Goal: Task Accomplishment & Management: Use online tool/utility

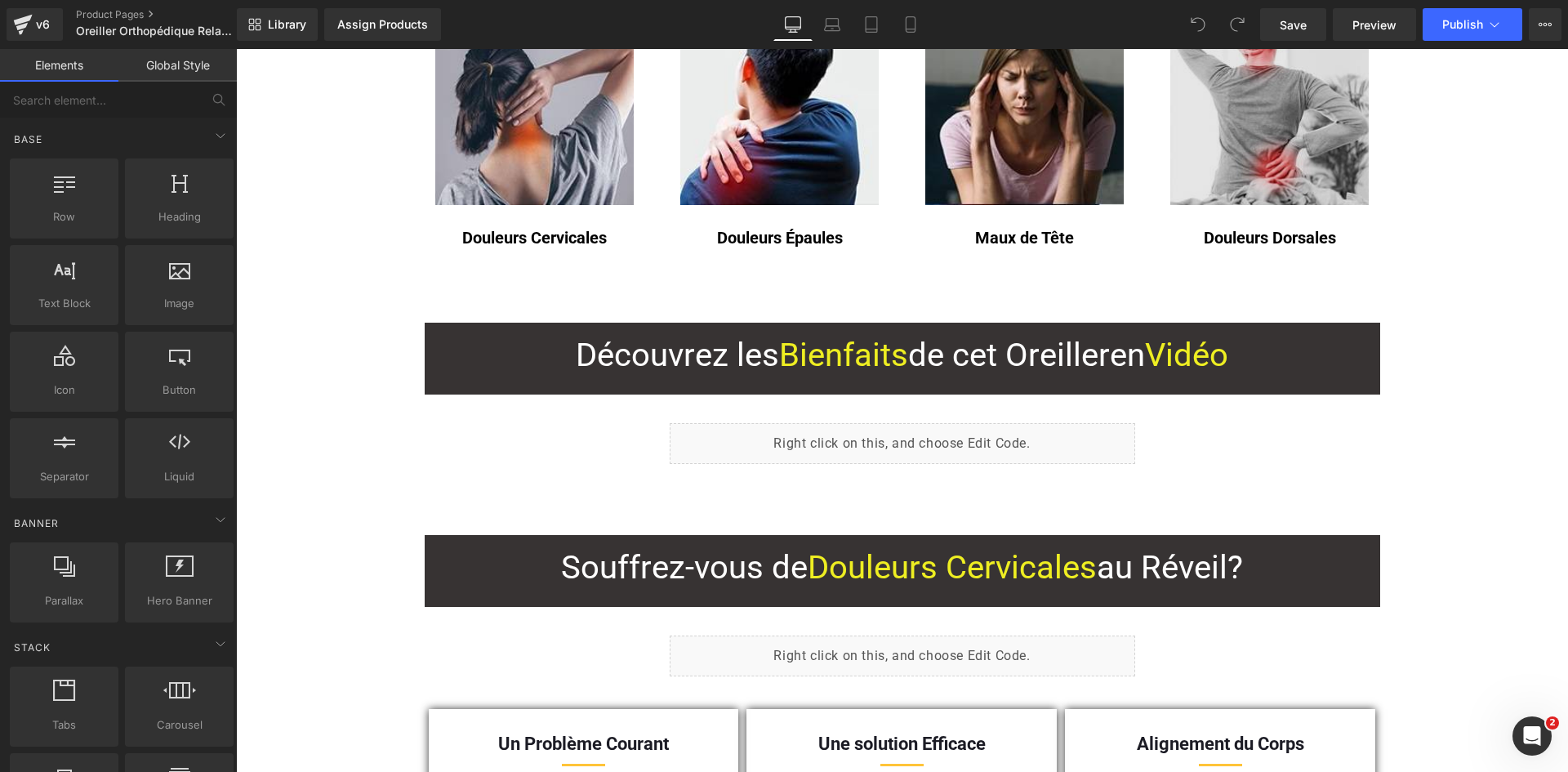
scroll to position [980, 0]
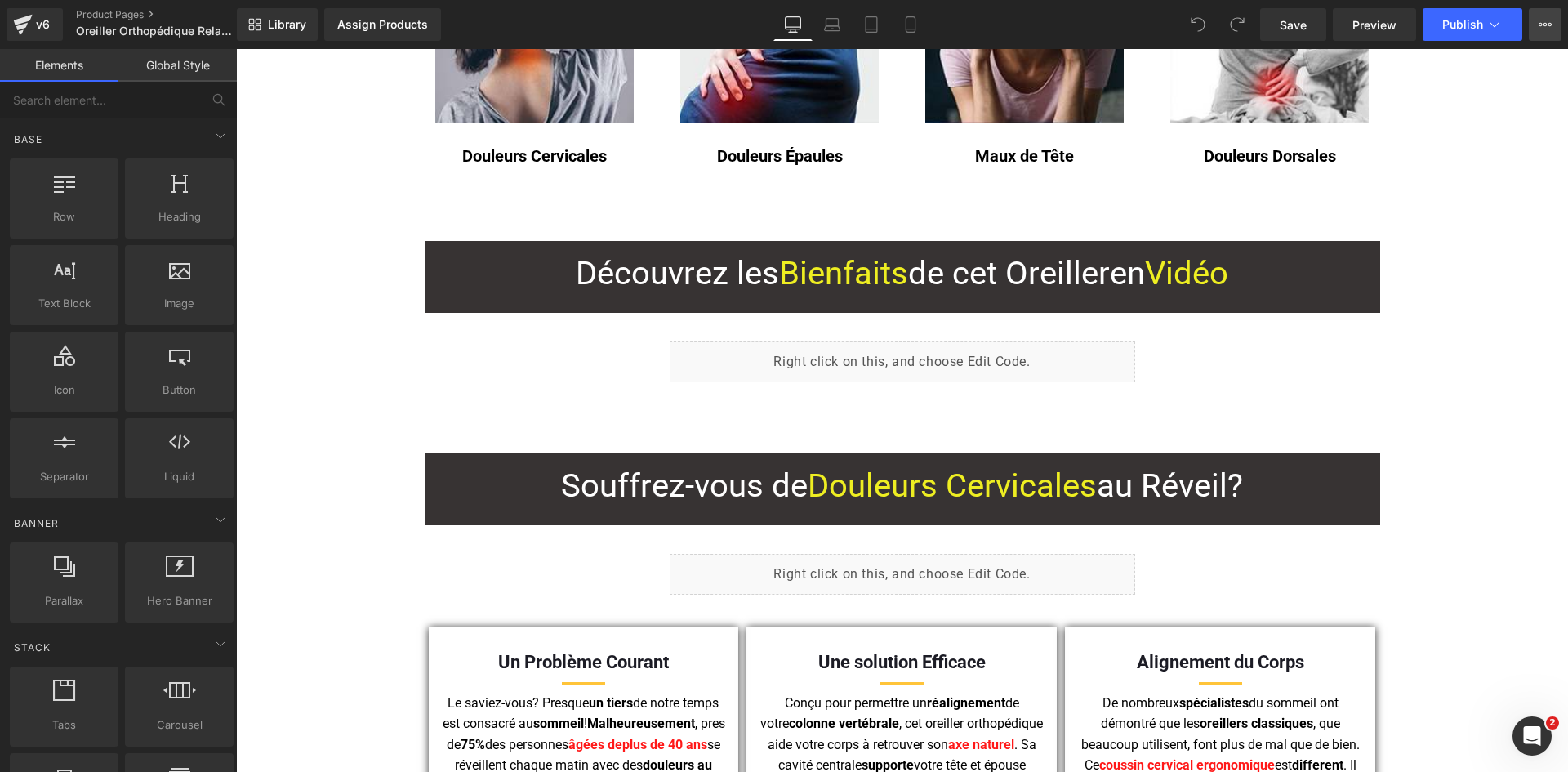
click at [1545, 18] on icon at bounding box center [1546, 24] width 13 height 13
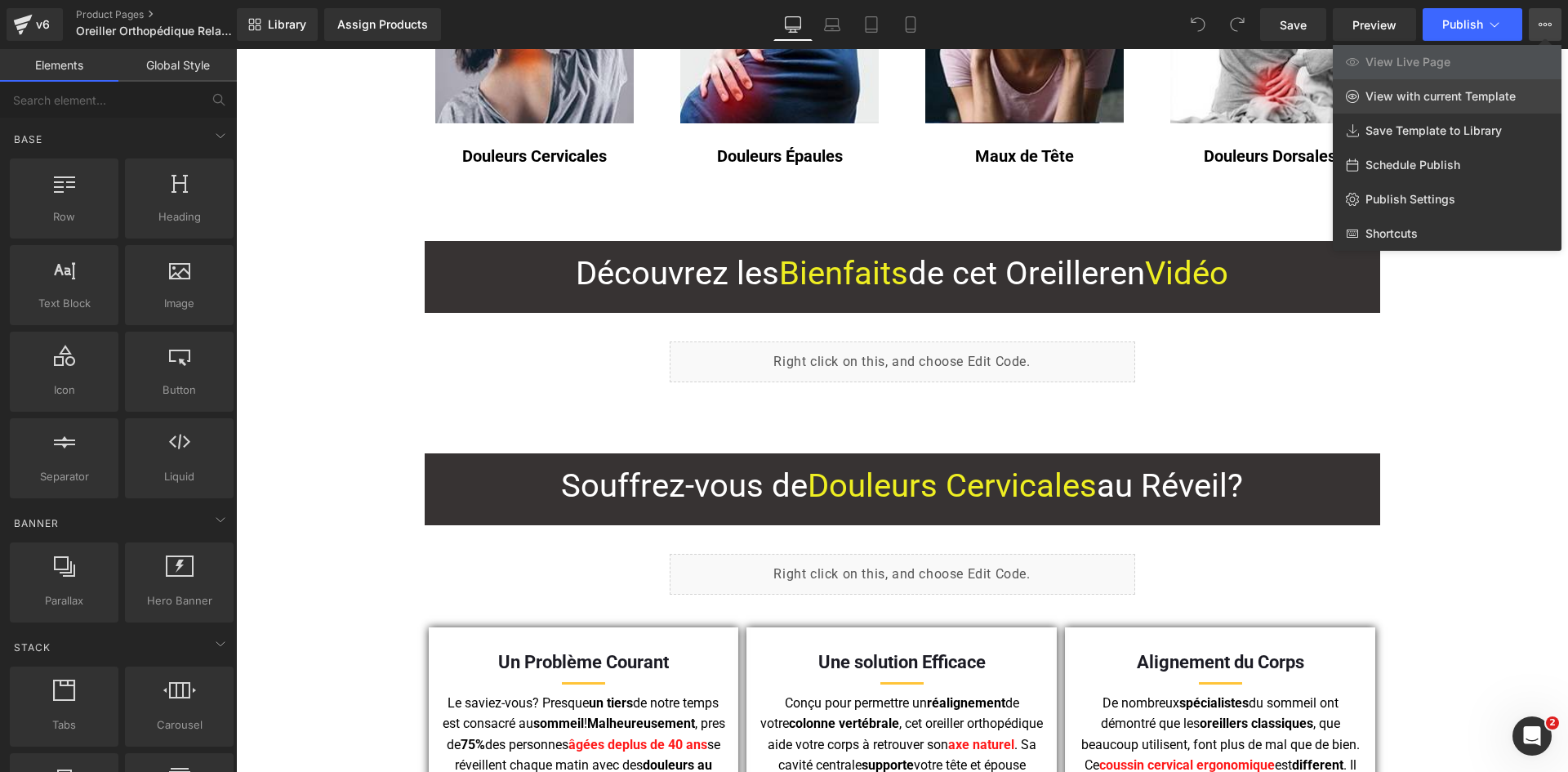
click at [1480, 104] on link "View with current Template" at bounding box center [1447, 96] width 228 height 35
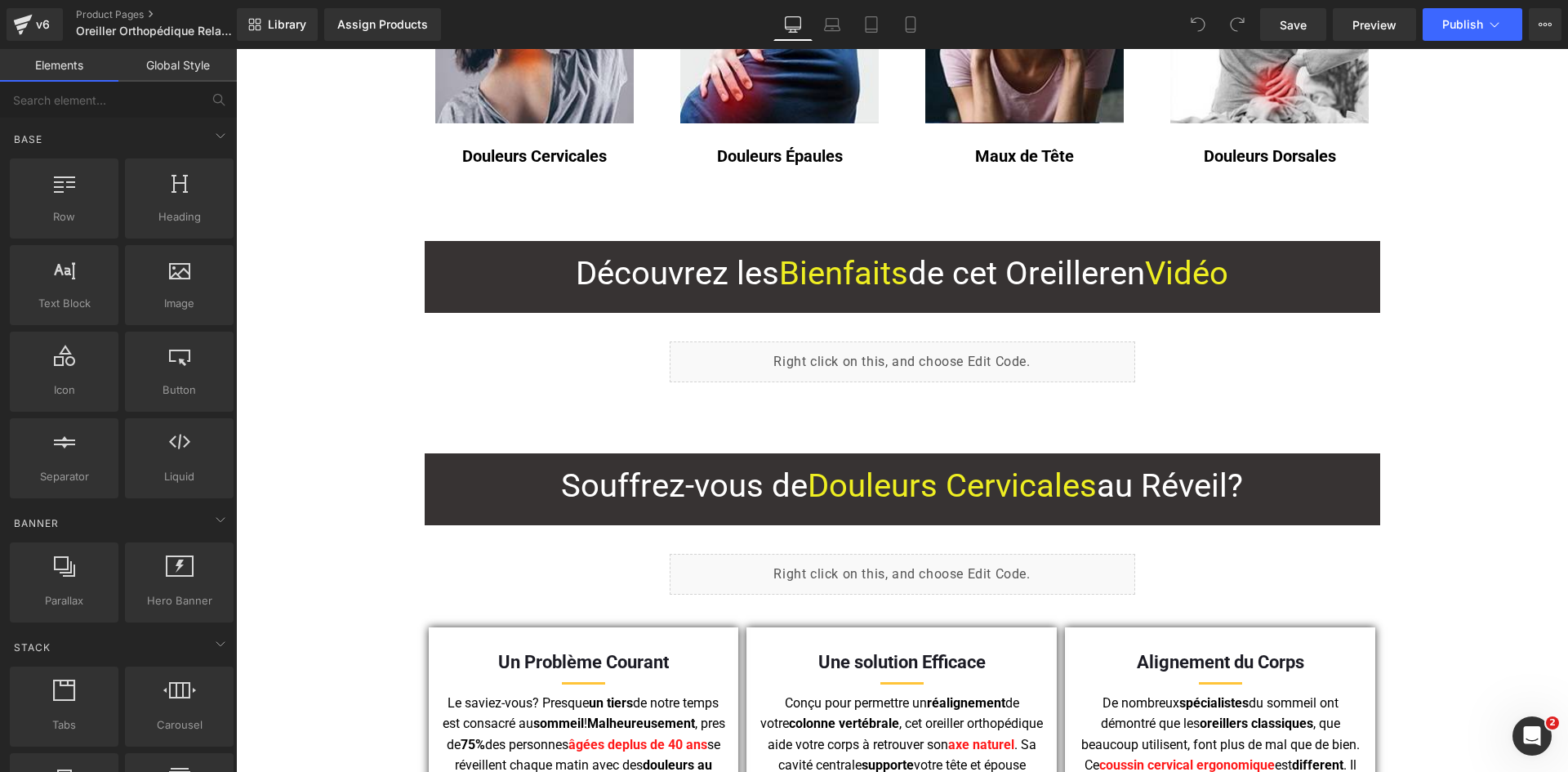
click at [913, 22] on icon at bounding box center [910, 23] width 16 height 16
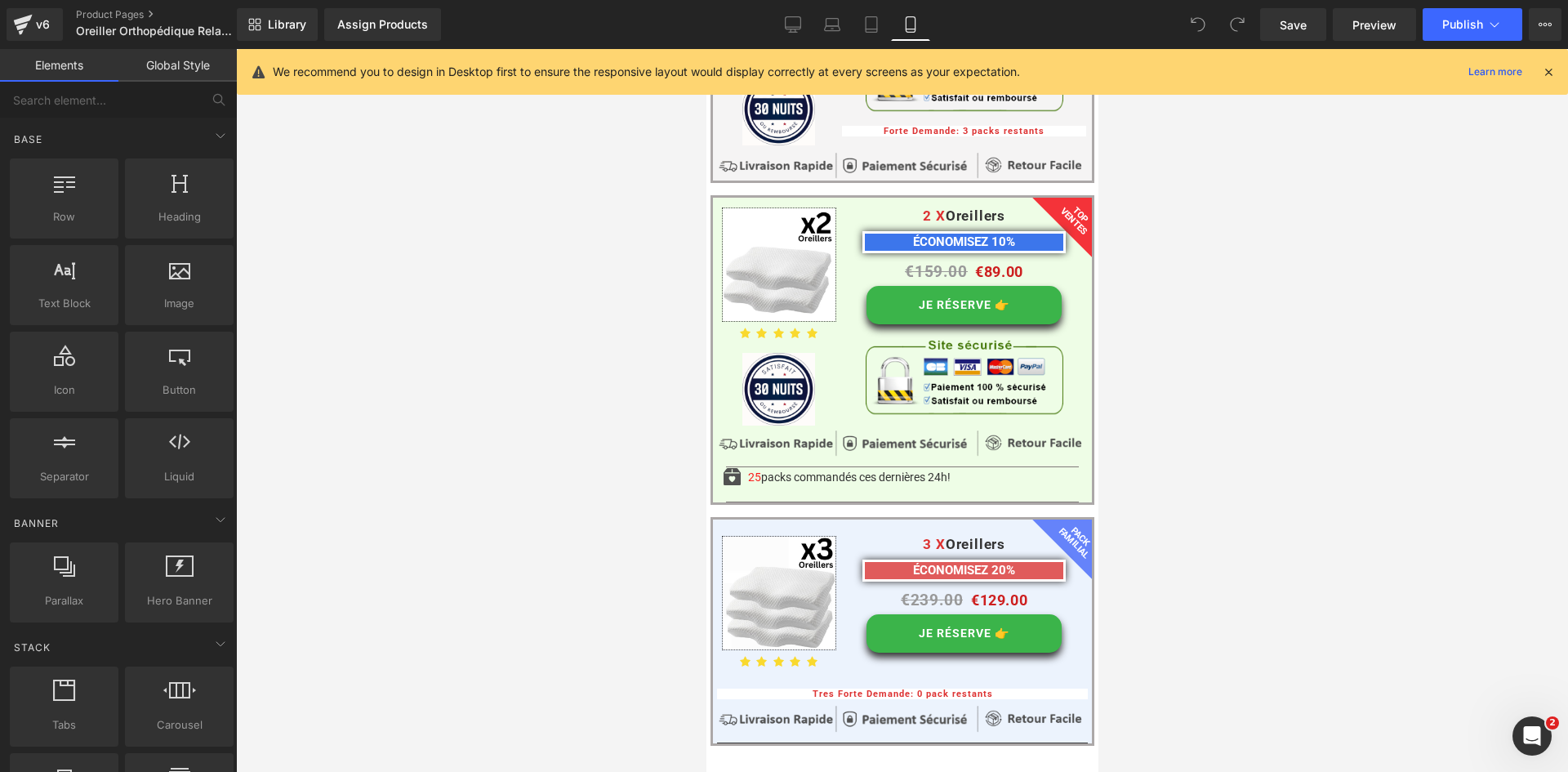
scroll to position [12899, 0]
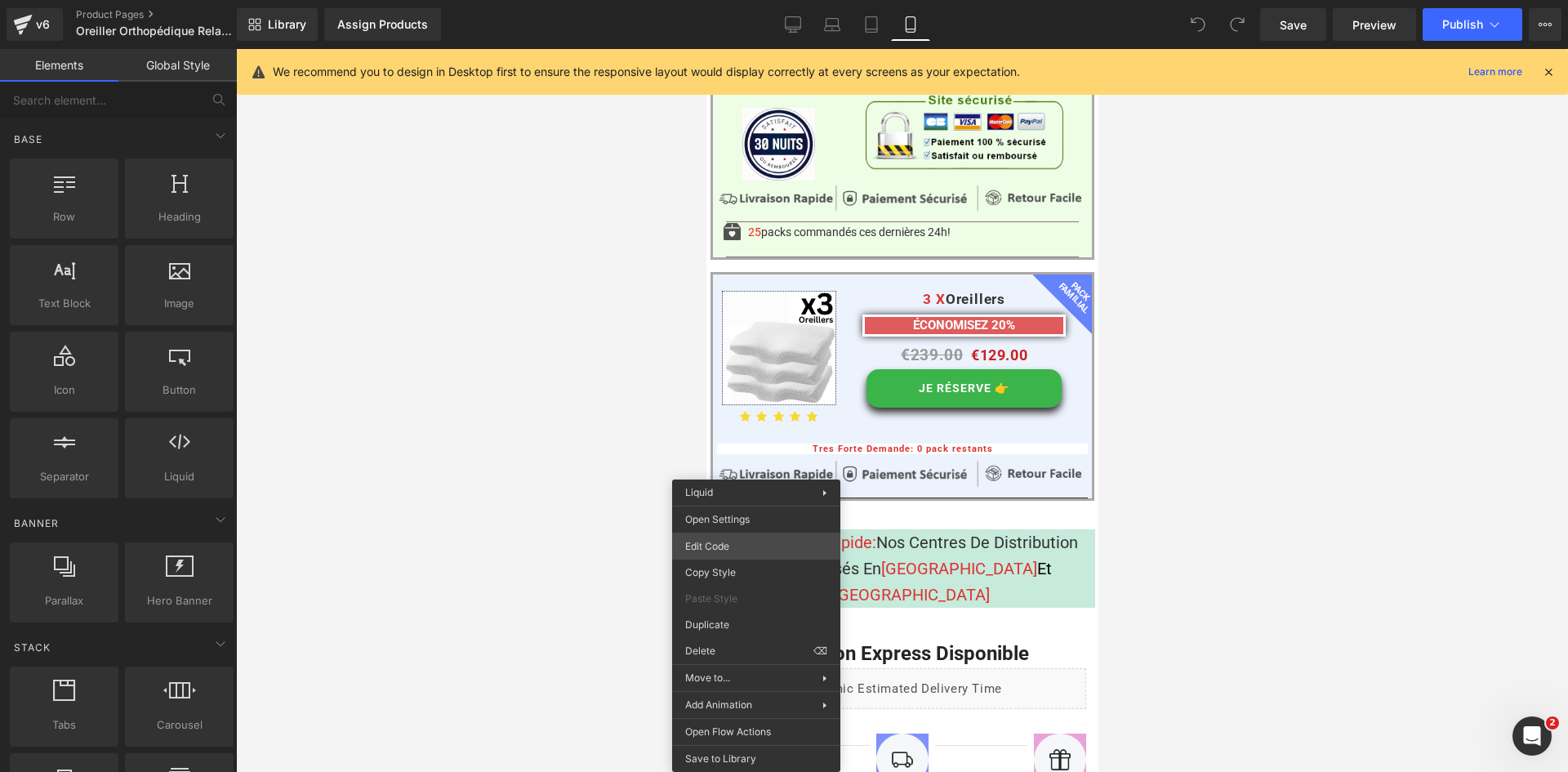
click at [753, 0] on div "You are previewing how the will restyle your page. You can not edit Elements in…" at bounding box center [784, 0] width 1568 height 0
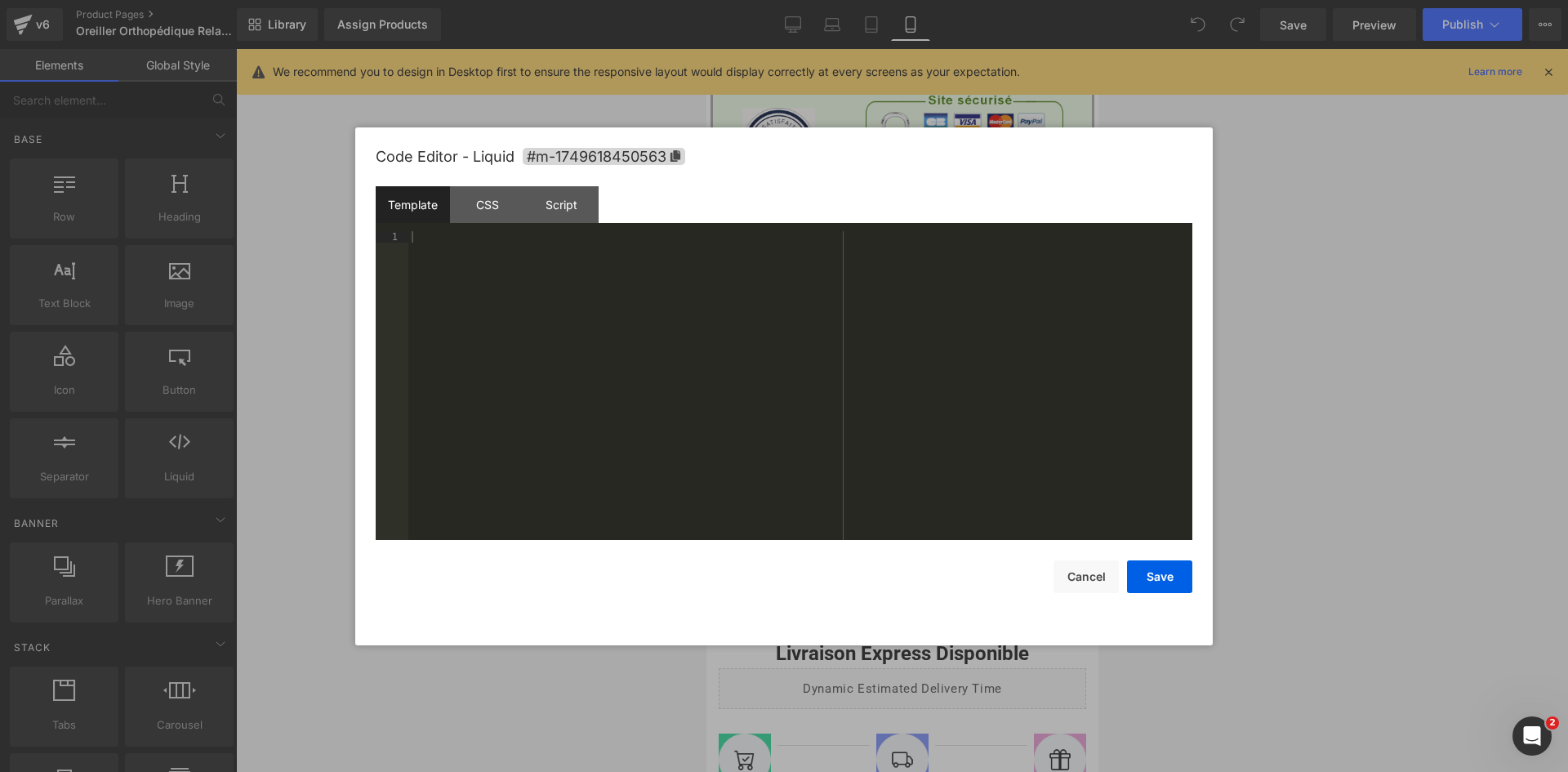
click at [537, 184] on div "Code Editor - Liquid #m-1749618450563" at bounding box center [784, 156] width 816 height 59
click at [554, 199] on div "Script" at bounding box center [562, 204] width 74 height 36
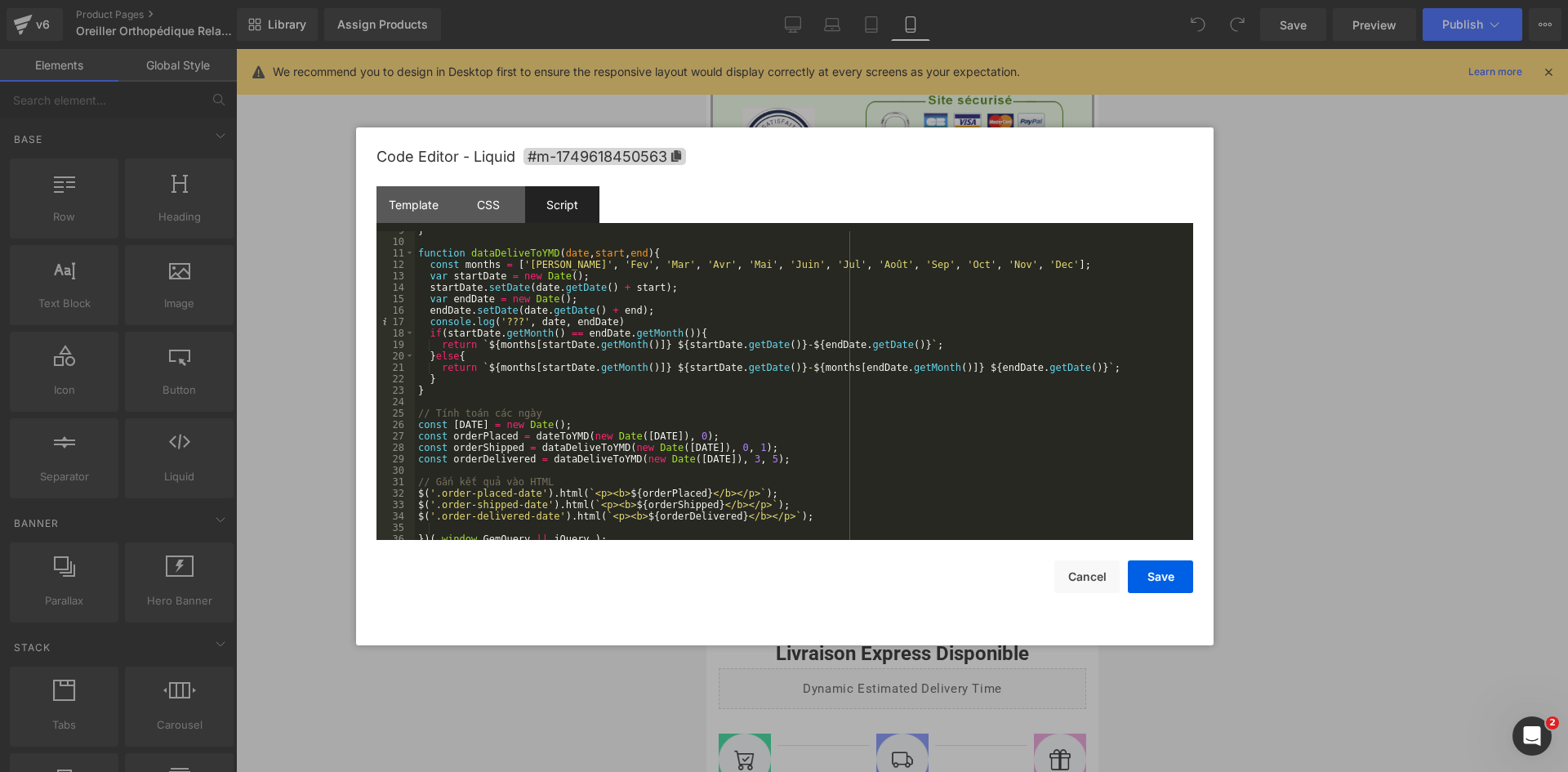
scroll to position [103, 0]
click at [1083, 573] on button "Cancel" at bounding box center [1087, 576] width 66 height 33
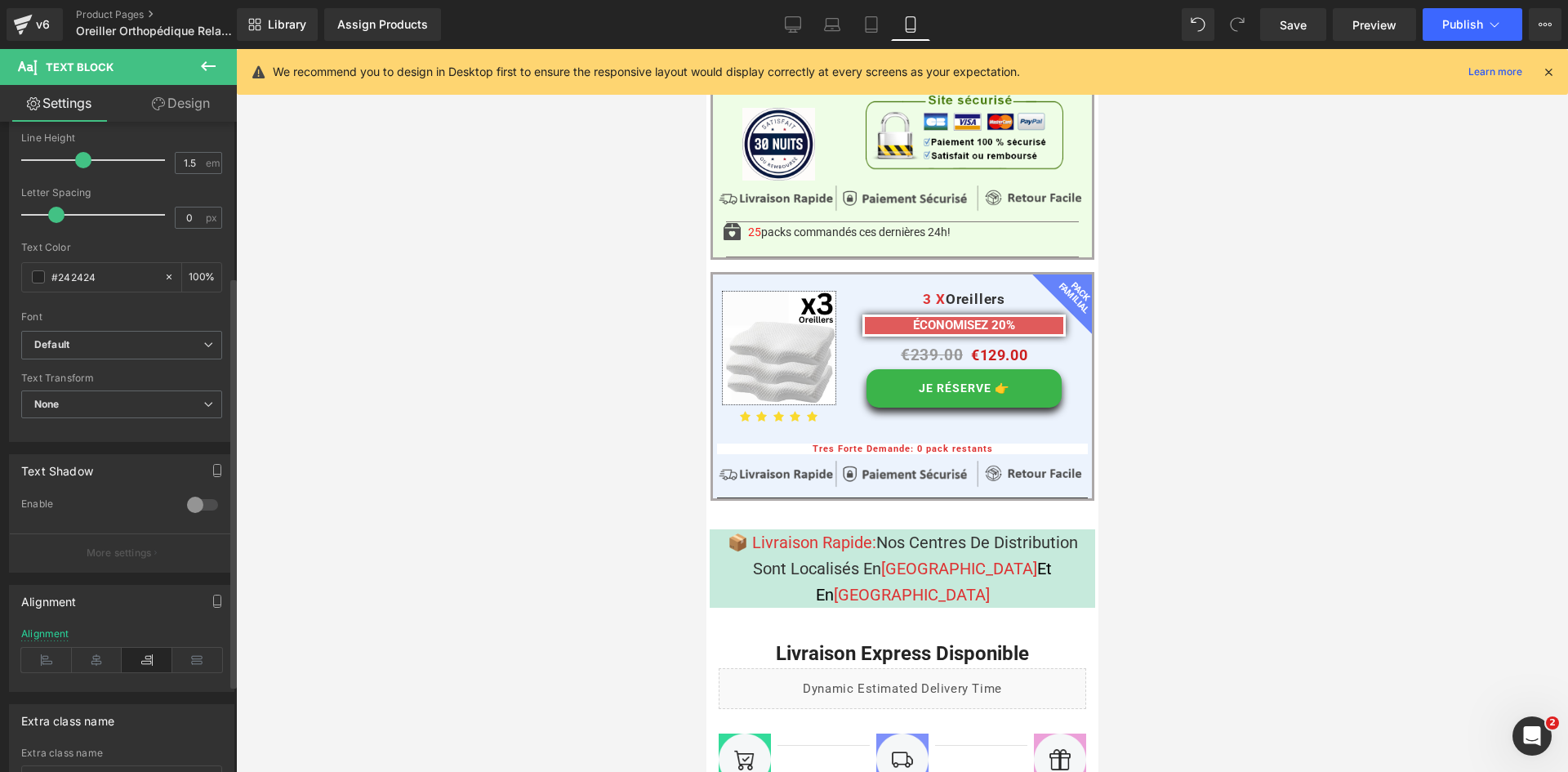
scroll to position [383, 0]
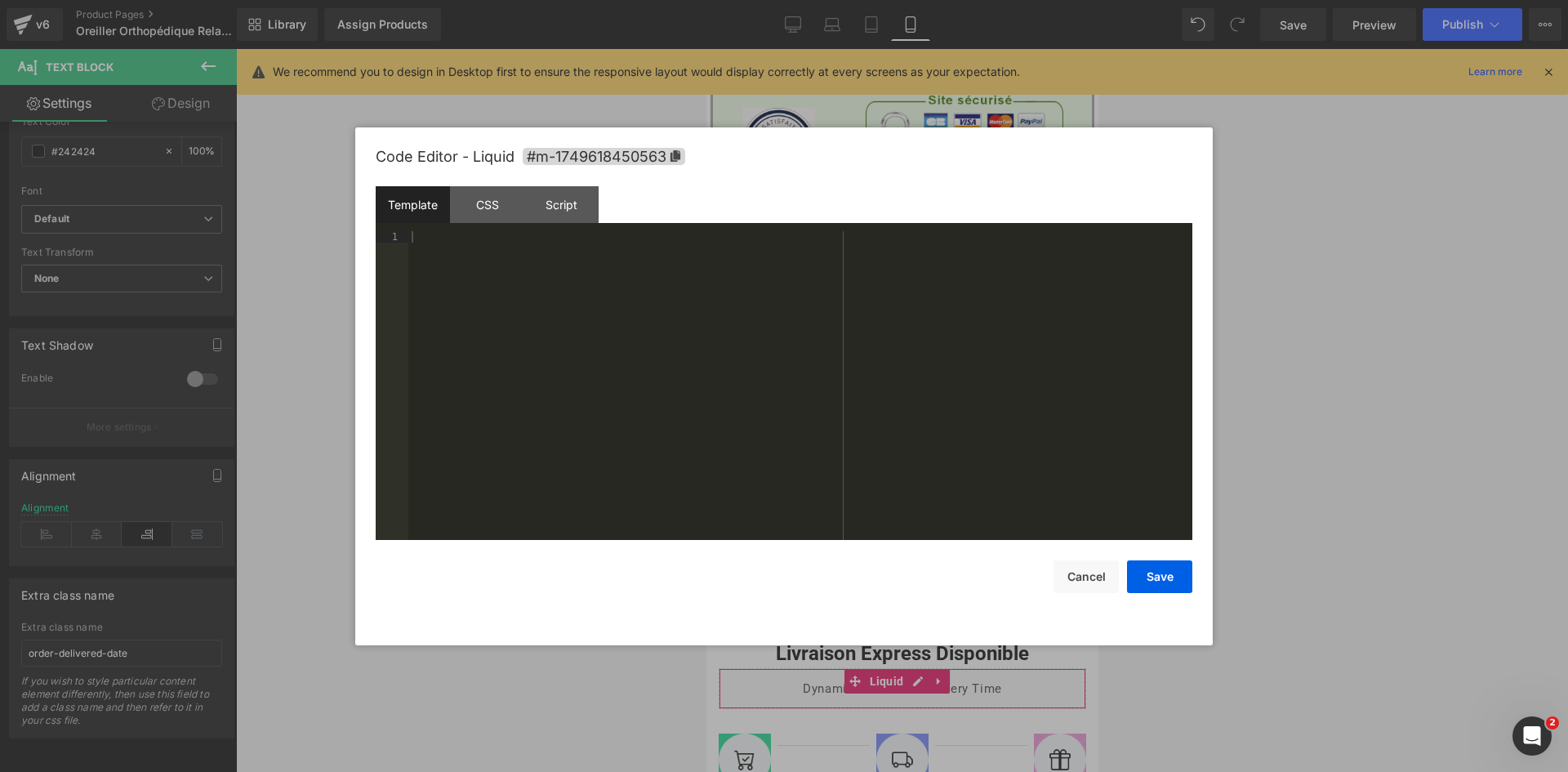
click at [728, 0] on div "Text Block You are previewing how the will restyle your page. You can not edit …" at bounding box center [784, 0] width 1568 height 0
click at [554, 218] on div "Script" at bounding box center [561, 204] width 74 height 36
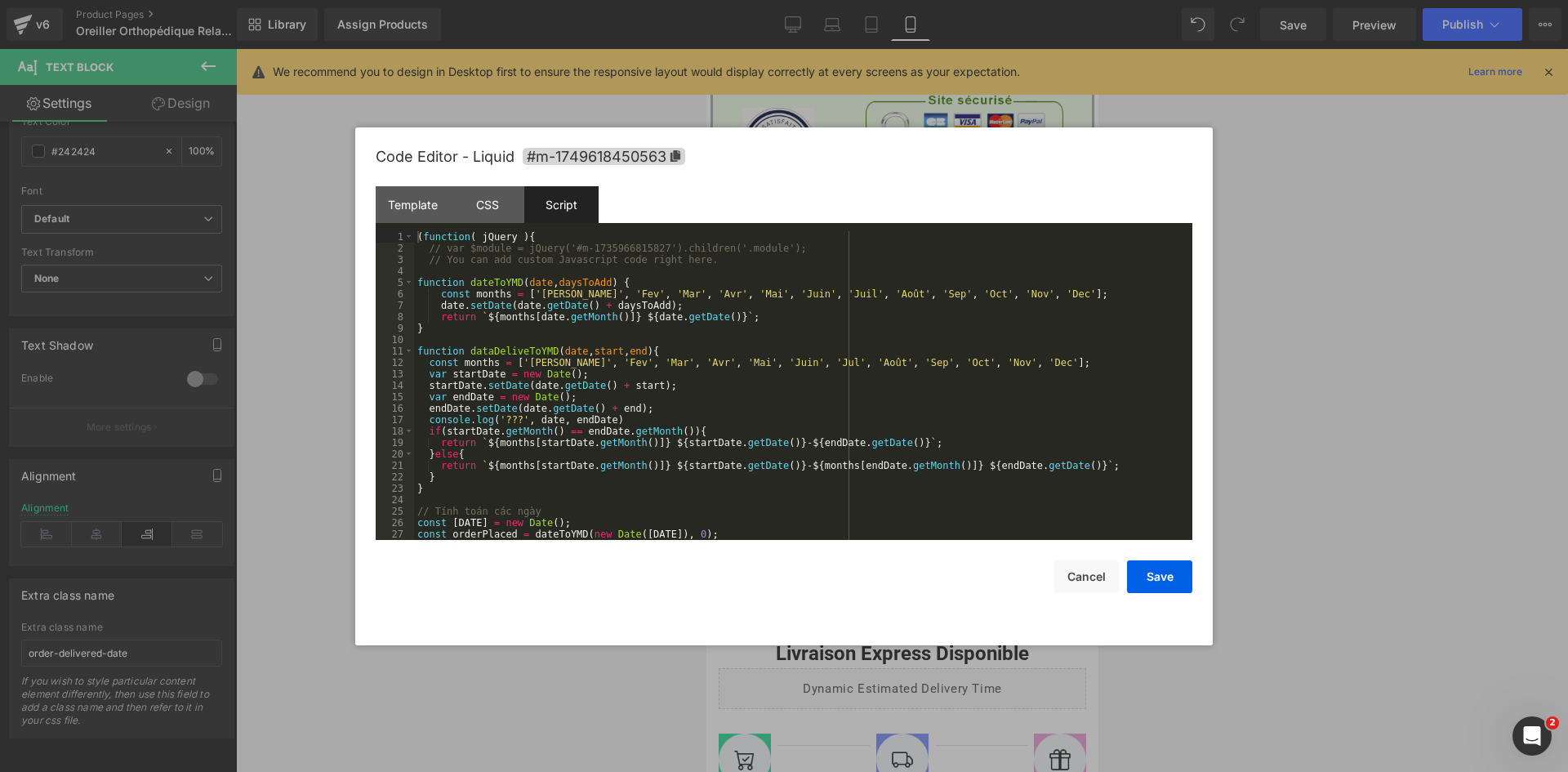
click at [548, 315] on div "( function ( jQuery ) { // var $module = jQuery('#m-1735966815827').children('.…" at bounding box center [799, 397] width 772 height 331
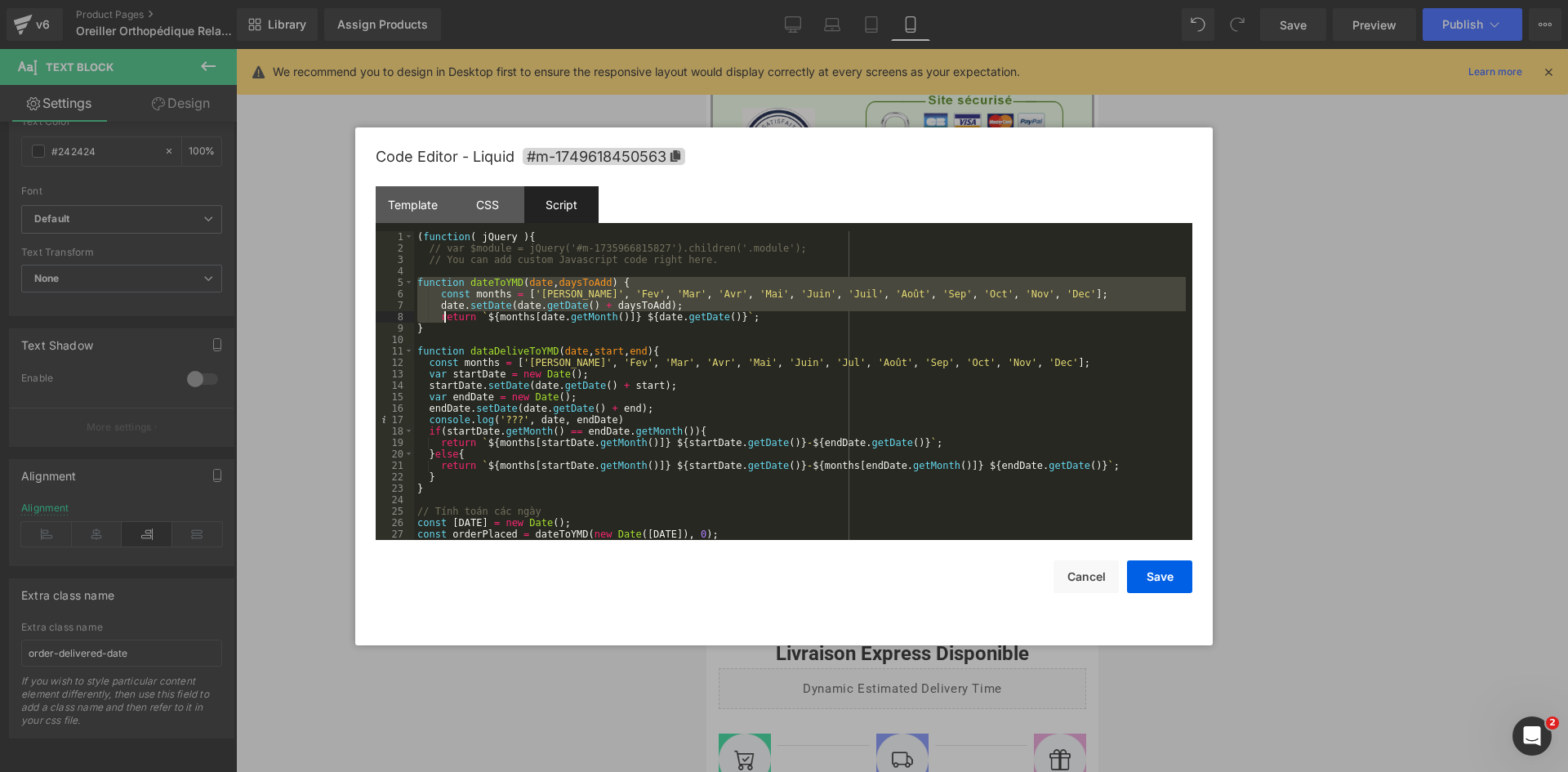
drag, startPoint x: 418, startPoint y: 278, endPoint x: 536, endPoint y: 491, distance: 243.5
click at [530, 483] on div "( function ( jQuery ) { // var $module = jQuery('#m-1735966815827').children('.…" at bounding box center [799, 397] width 772 height 331
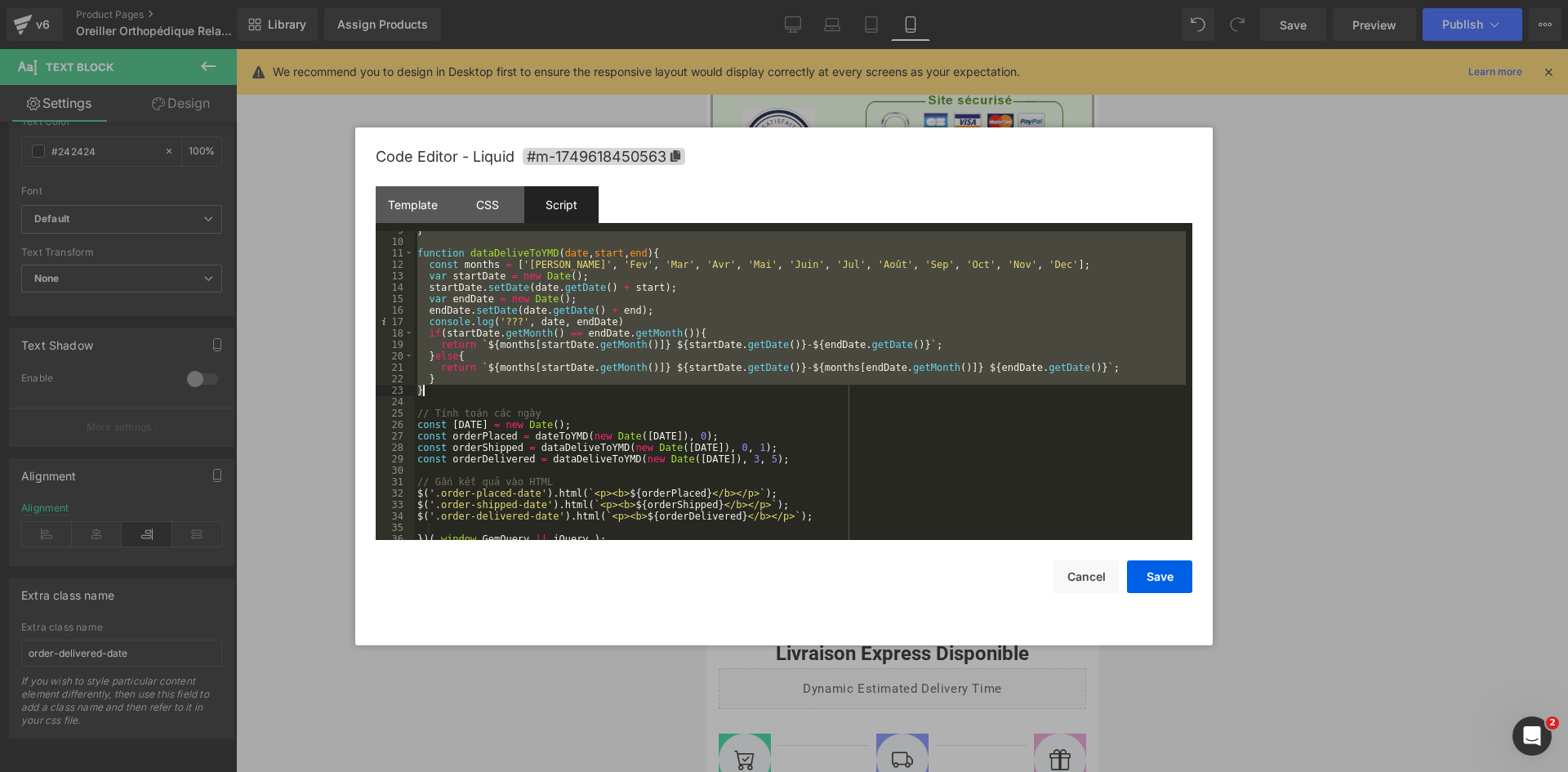
scroll to position [103, 0]
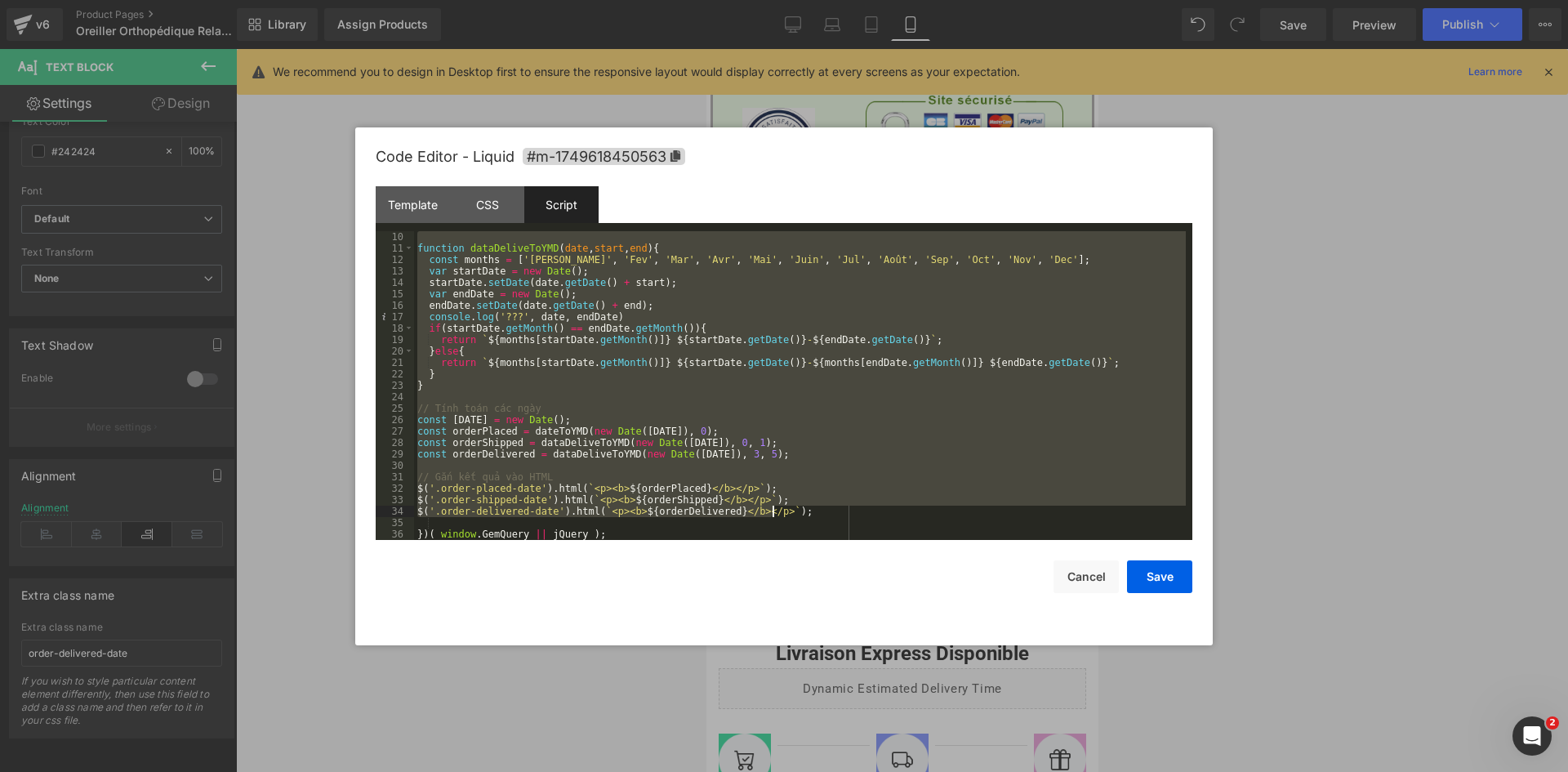
click at [775, 510] on div "function dataDeliveToYMD ( date , start , end ) { const months = [ '[PERSON_NAM…" at bounding box center [799, 397] width 772 height 331
click at [797, 505] on div "function dataDeliveToYMD ( date , start , end ) { const months = [ '[PERSON_NAM…" at bounding box center [799, 397] width 772 height 331
click at [1307, 314] on div at bounding box center [784, 386] width 1568 height 772
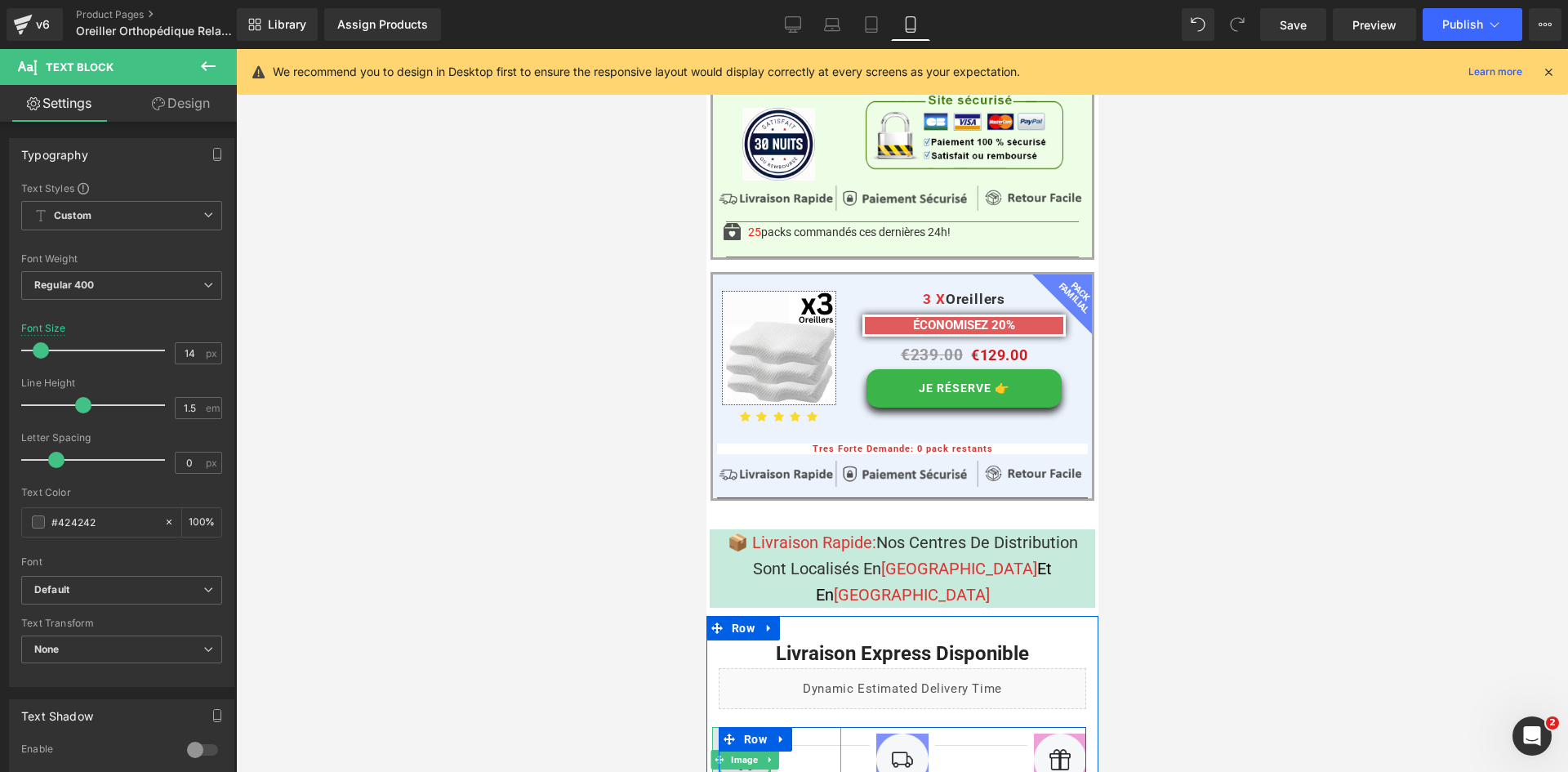
click at [740, 727] on img at bounding box center [744, 760] width 66 height 66
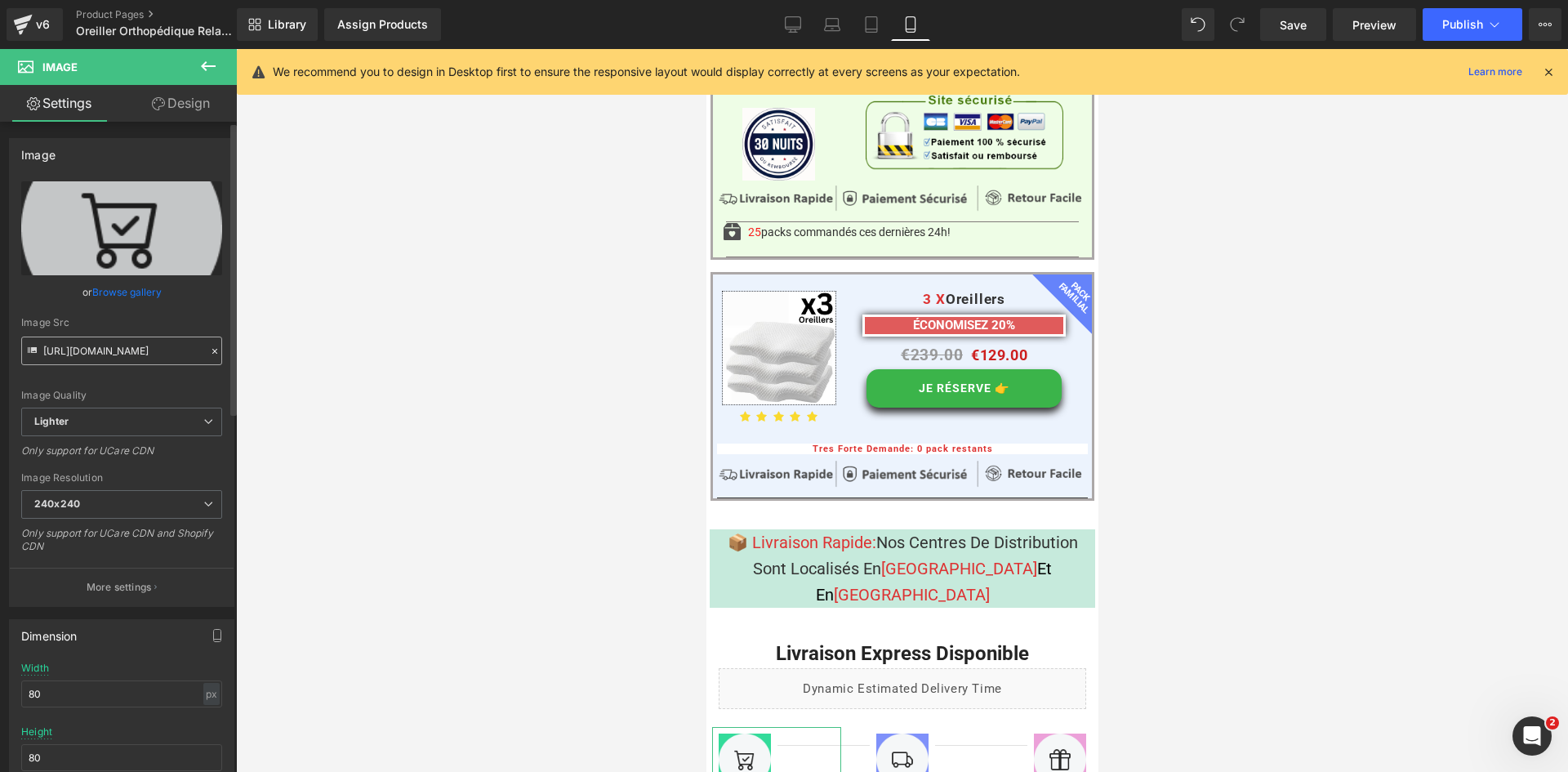
click at [131, 338] on input "[URL][DOMAIN_NAME]" at bounding box center [122, 350] width 201 height 29
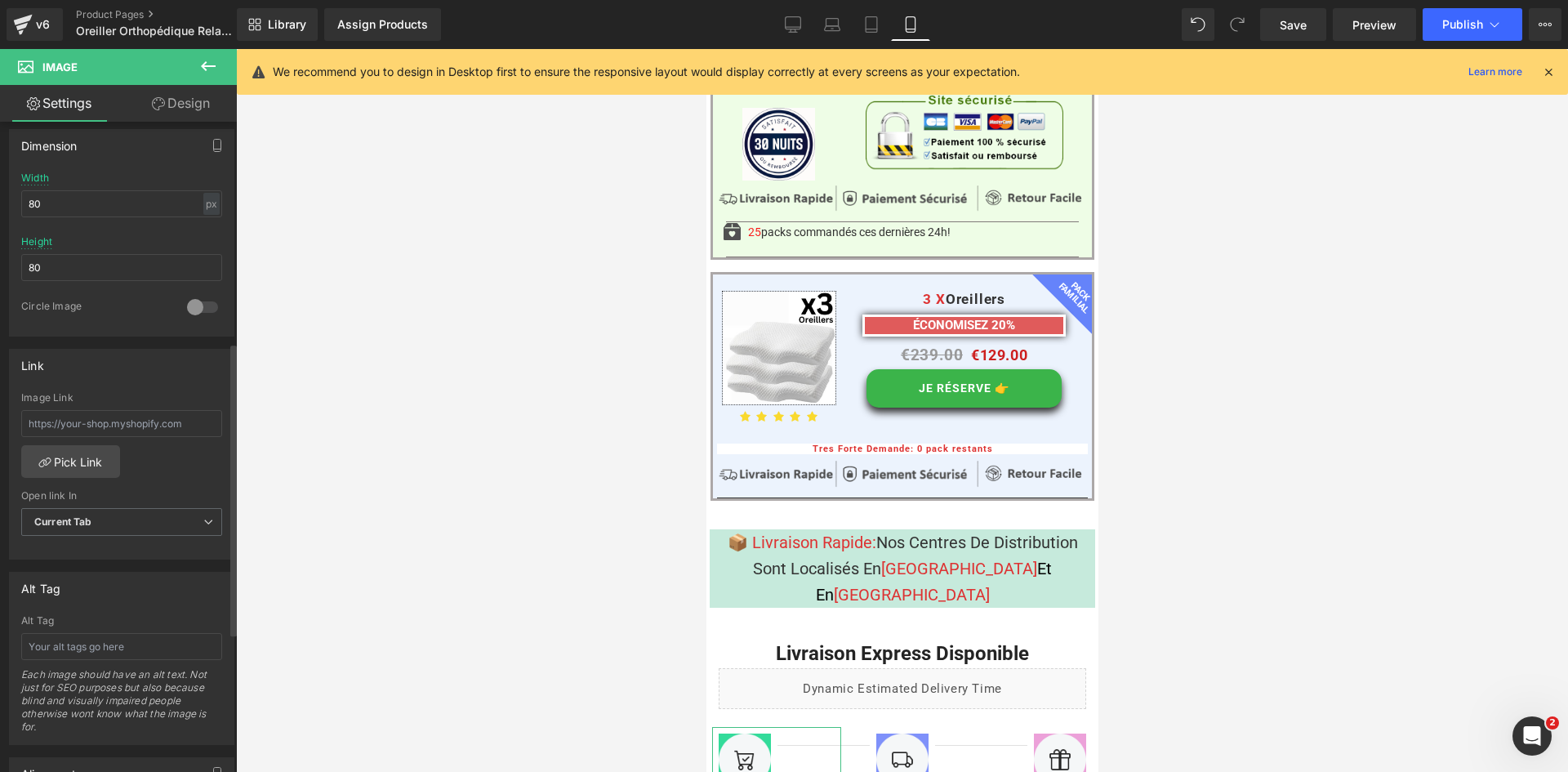
scroll to position [653, 0]
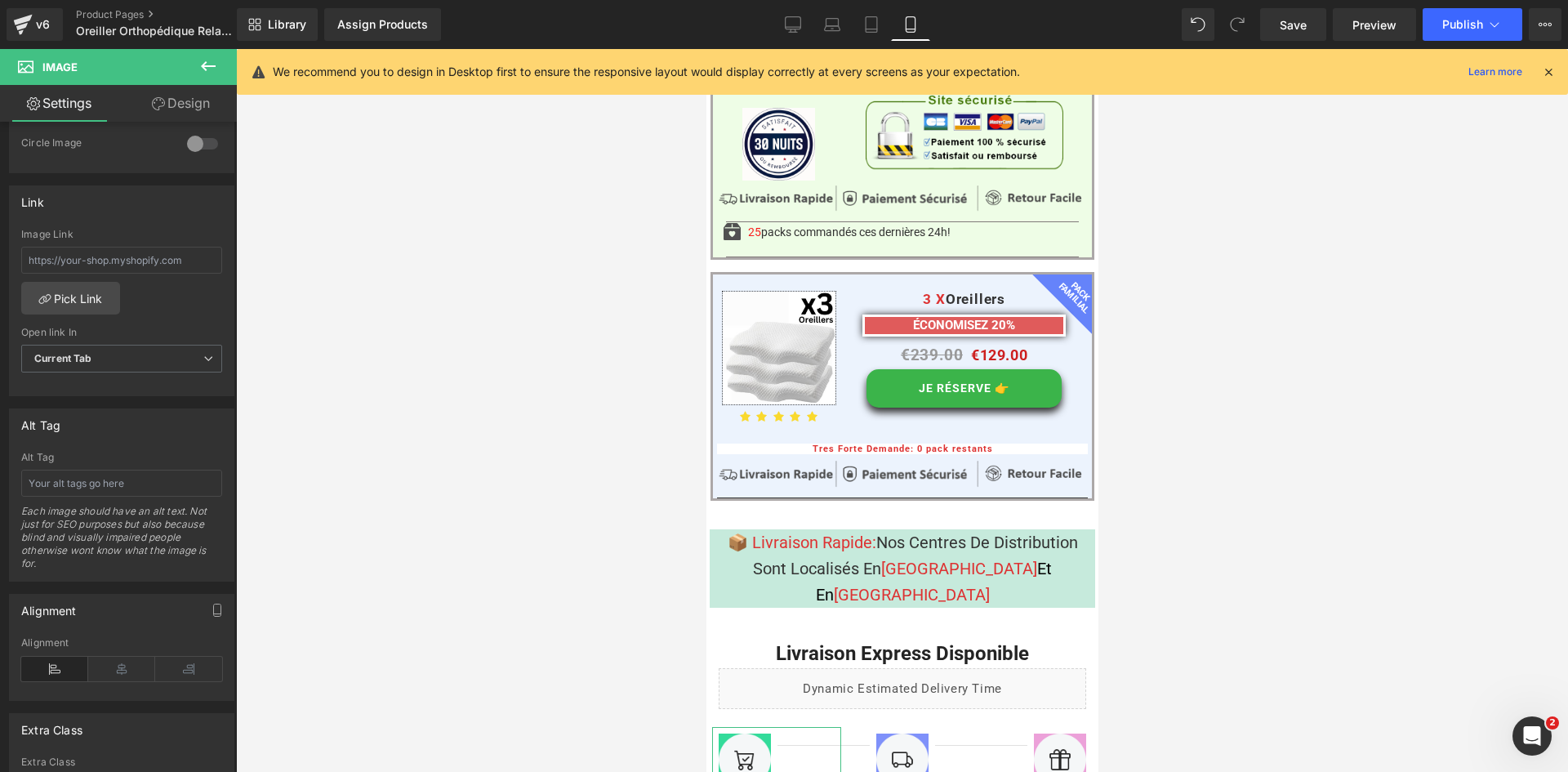
click at [183, 110] on link "Design" at bounding box center [181, 103] width 119 height 36
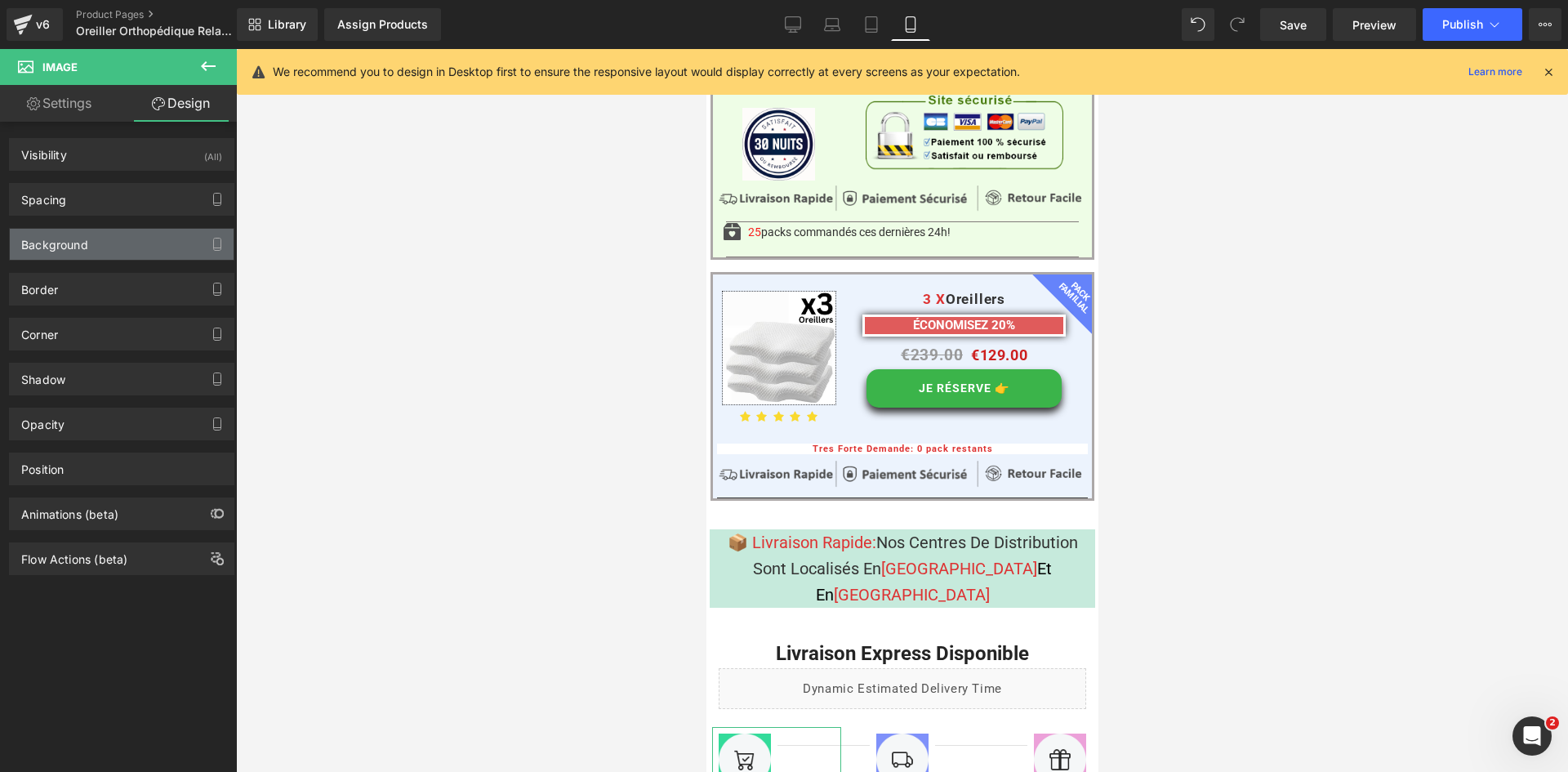
click at [59, 242] on div "Background" at bounding box center [55, 240] width 67 height 22
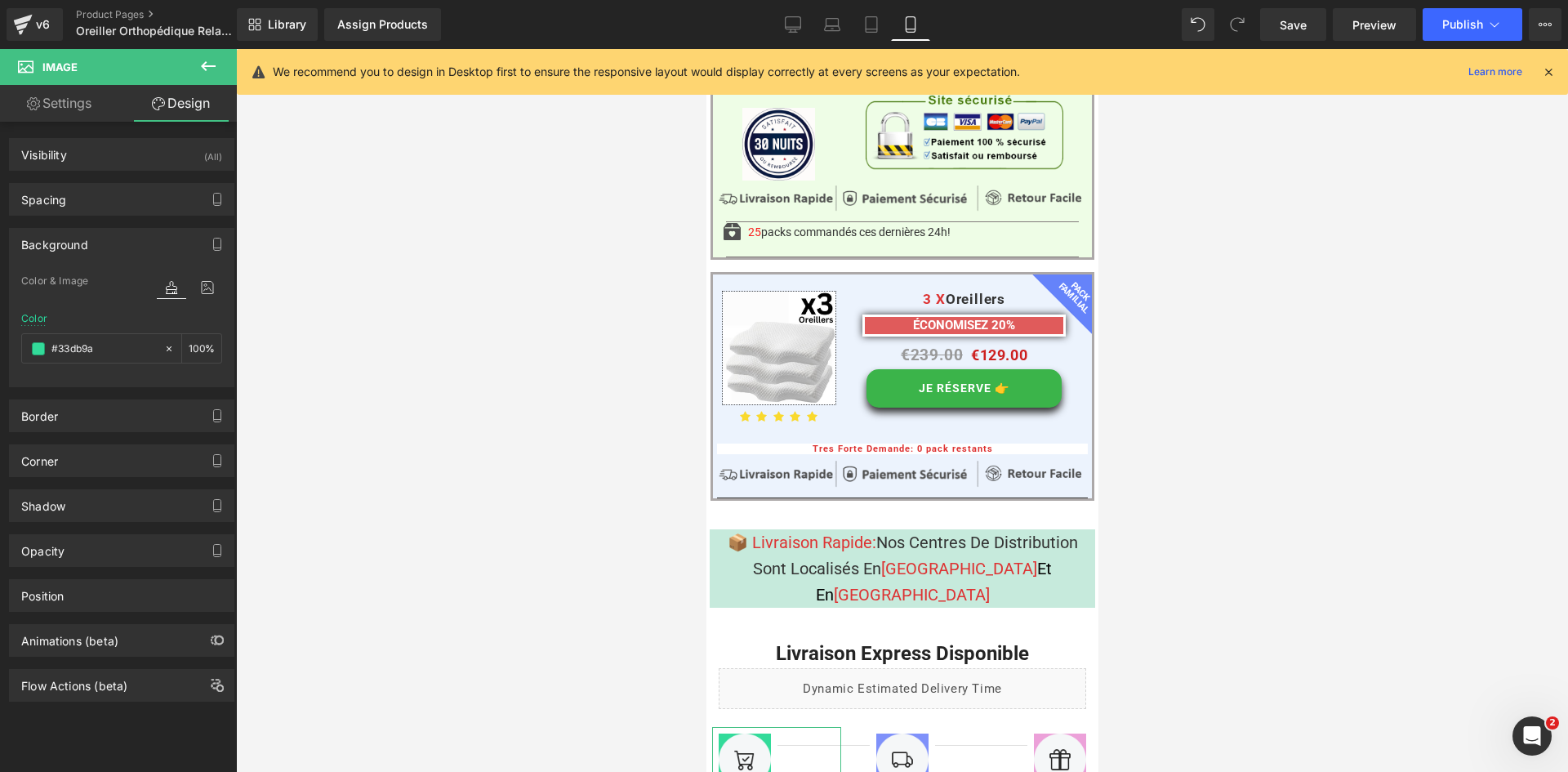
click at [76, 112] on link "Settings" at bounding box center [59, 103] width 119 height 36
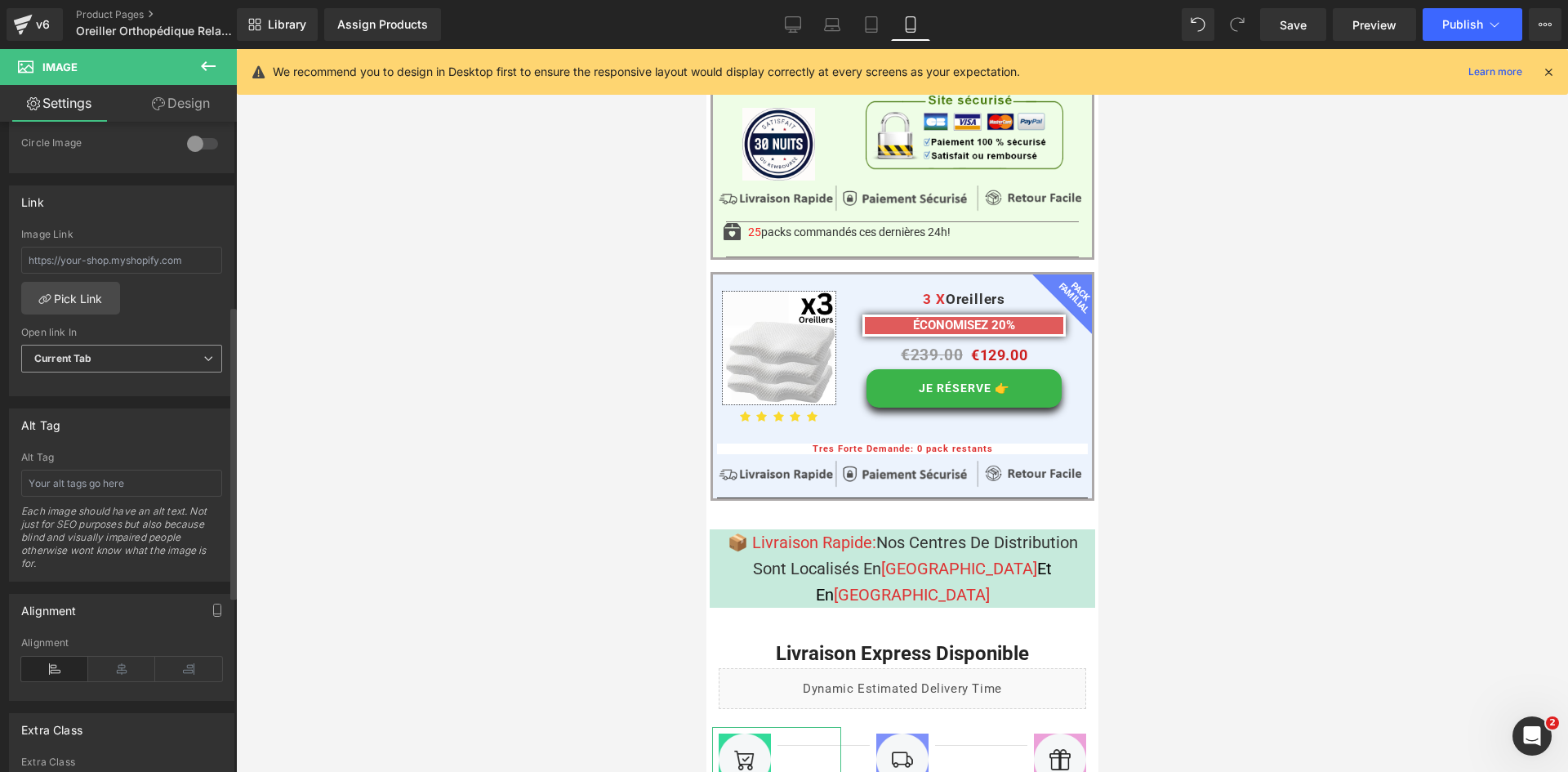
scroll to position [408, 0]
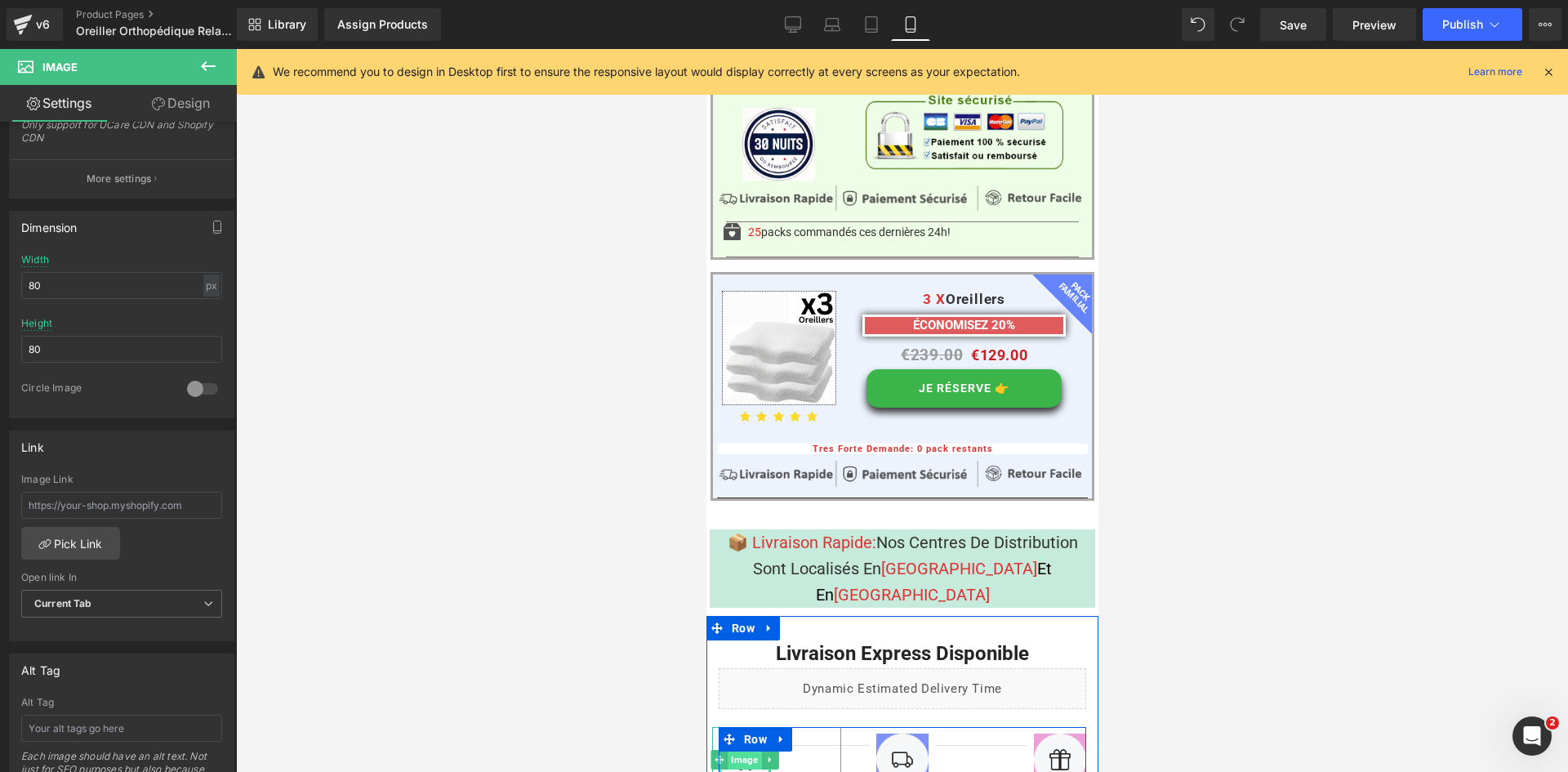
click at [742, 750] on span "Image" at bounding box center [744, 759] width 34 height 20
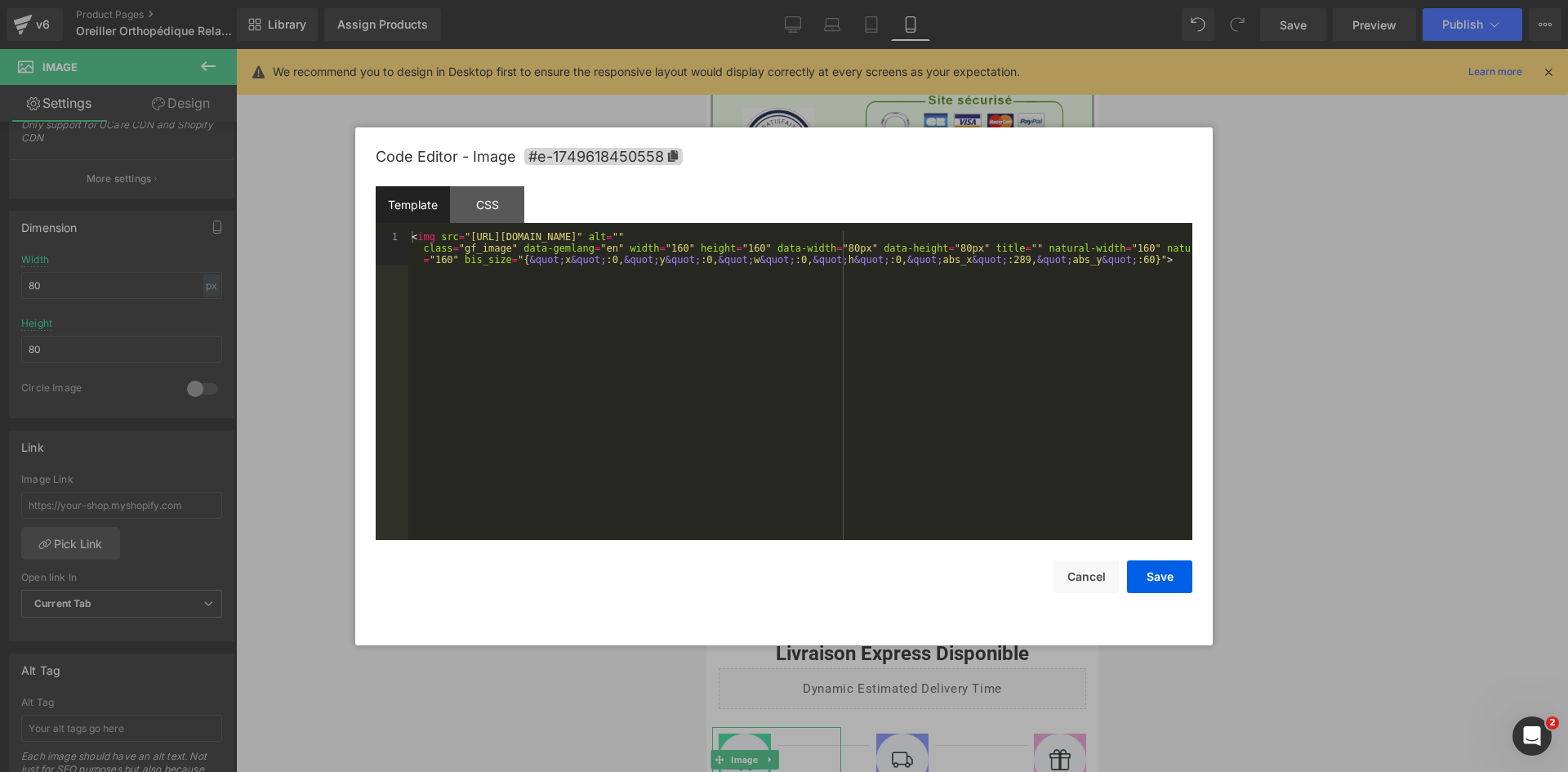
click at [801, 0] on div "Image You are previewing how the will restyle your page. You can not edit Eleme…" at bounding box center [784, 0] width 1568 height 0
click at [482, 196] on div "CSS" at bounding box center [487, 204] width 74 height 36
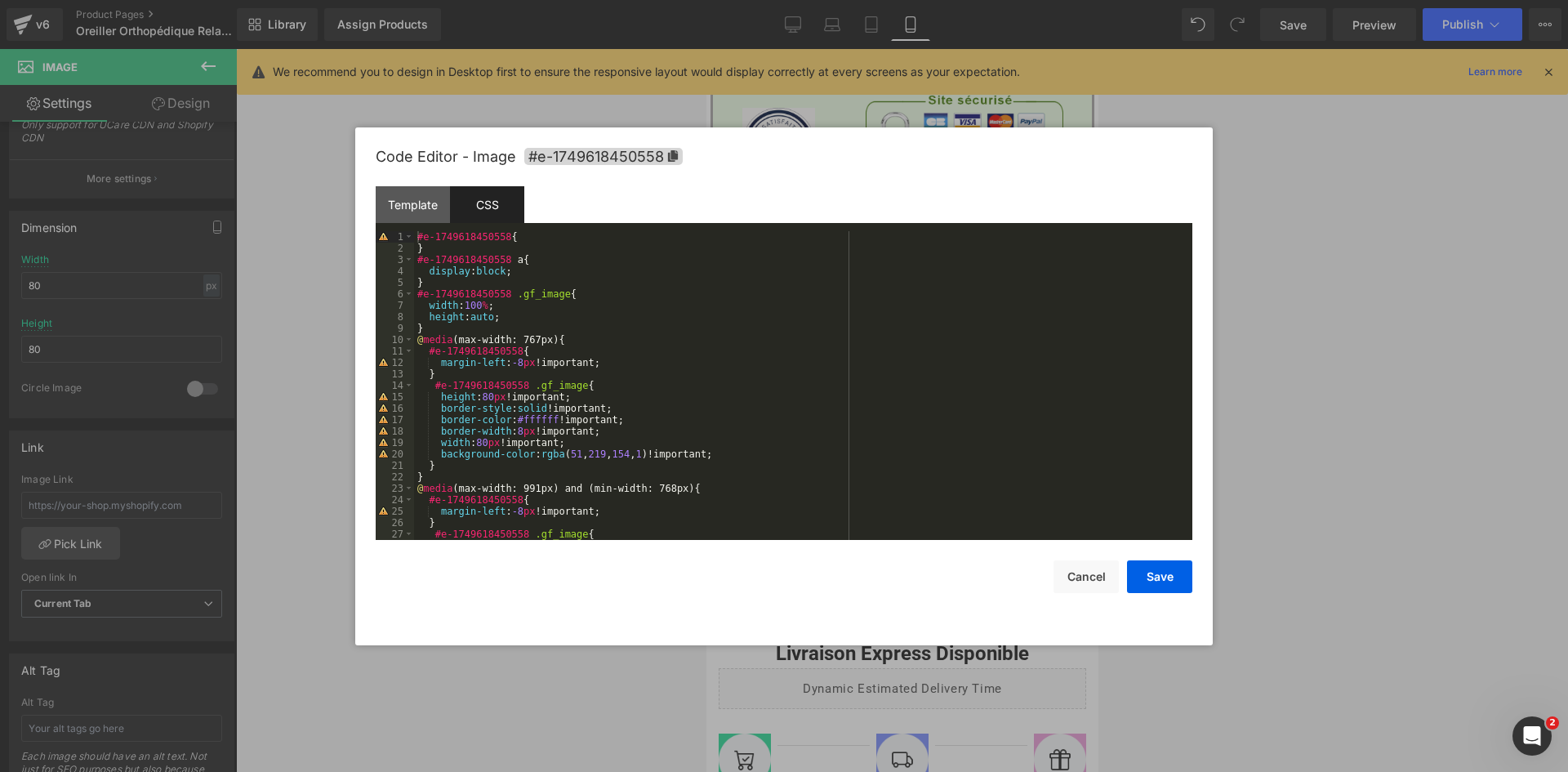
click at [601, 657] on div at bounding box center [784, 386] width 1568 height 772
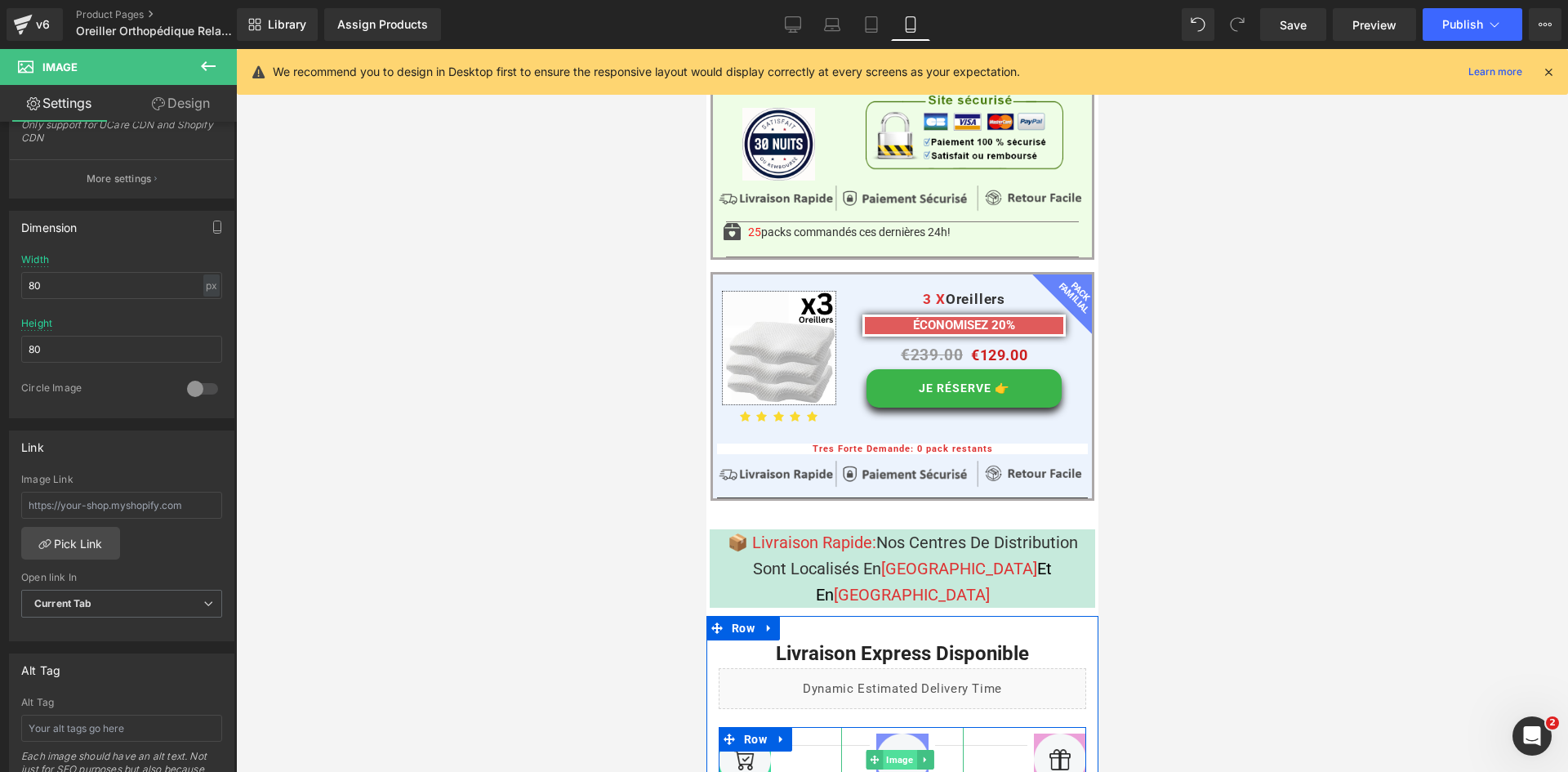
click at [900, 750] on span "Image" at bounding box center [900, 759] width 34 height 20
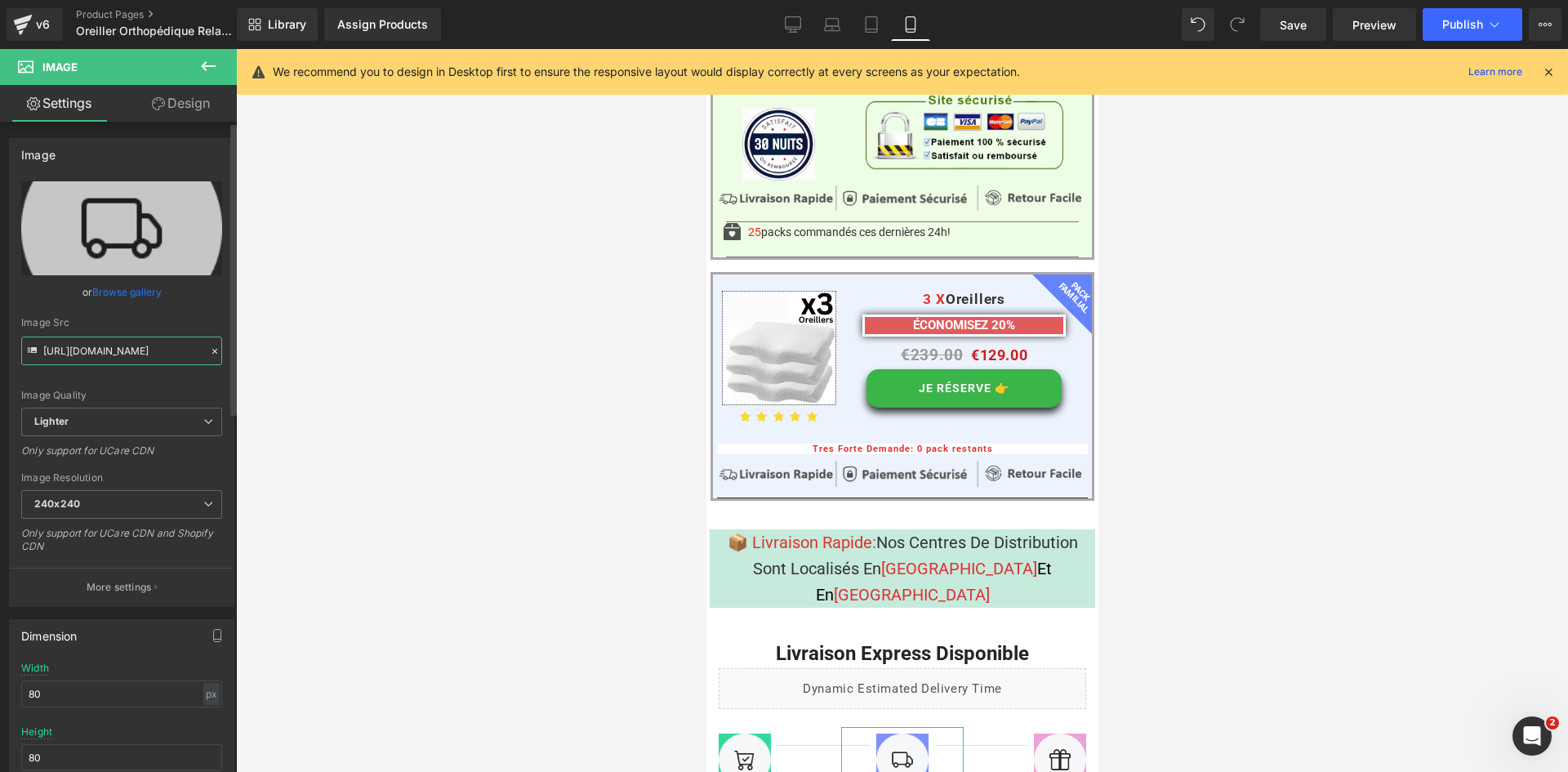
click at [124, 348] on input "[URL][DOMAIN_NAME]" at bounding box center [122, 350] width 201 height 29
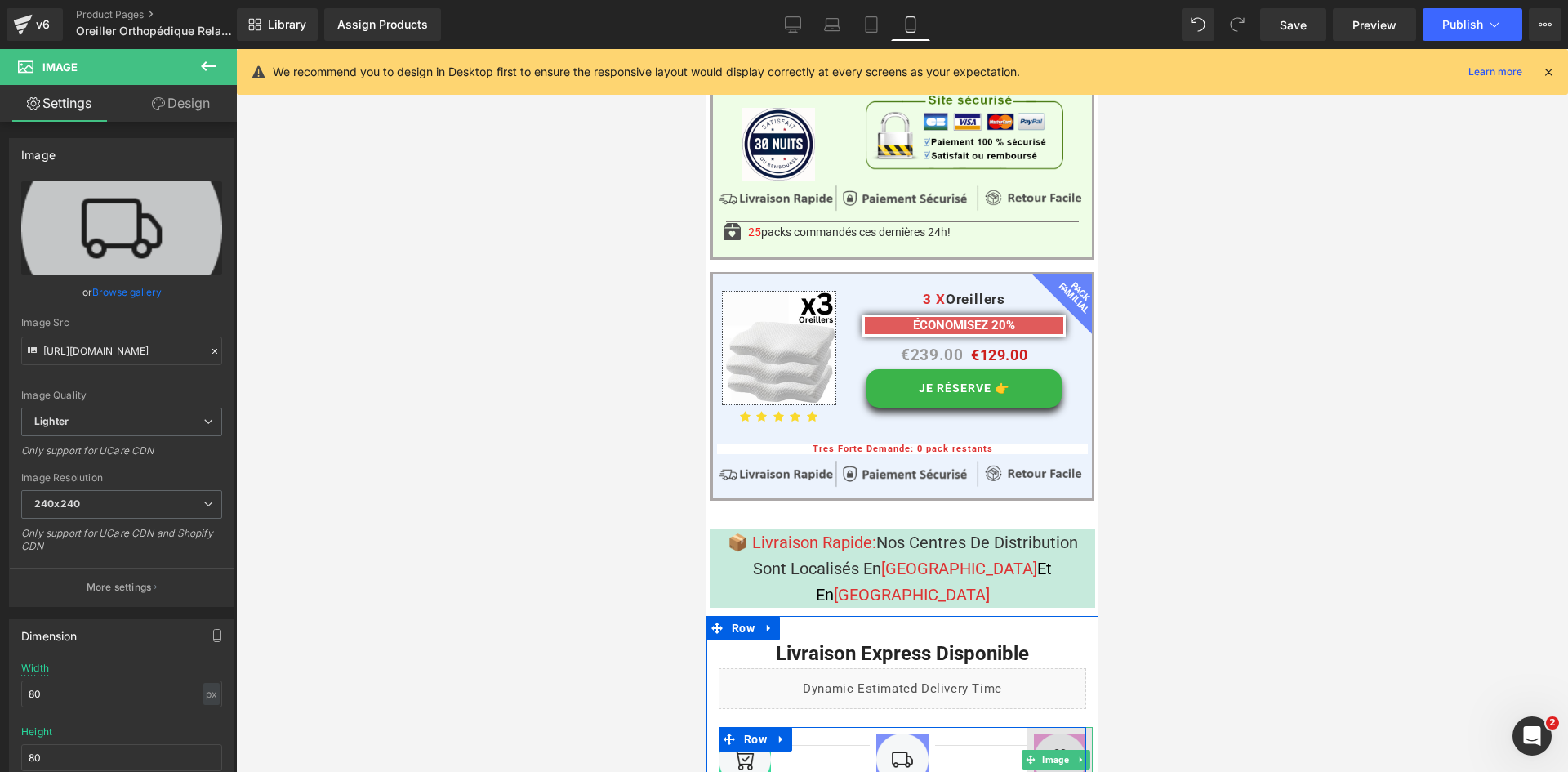
click at [1036, 727] on img at bounding box center [1060, 760] width 66 height 66
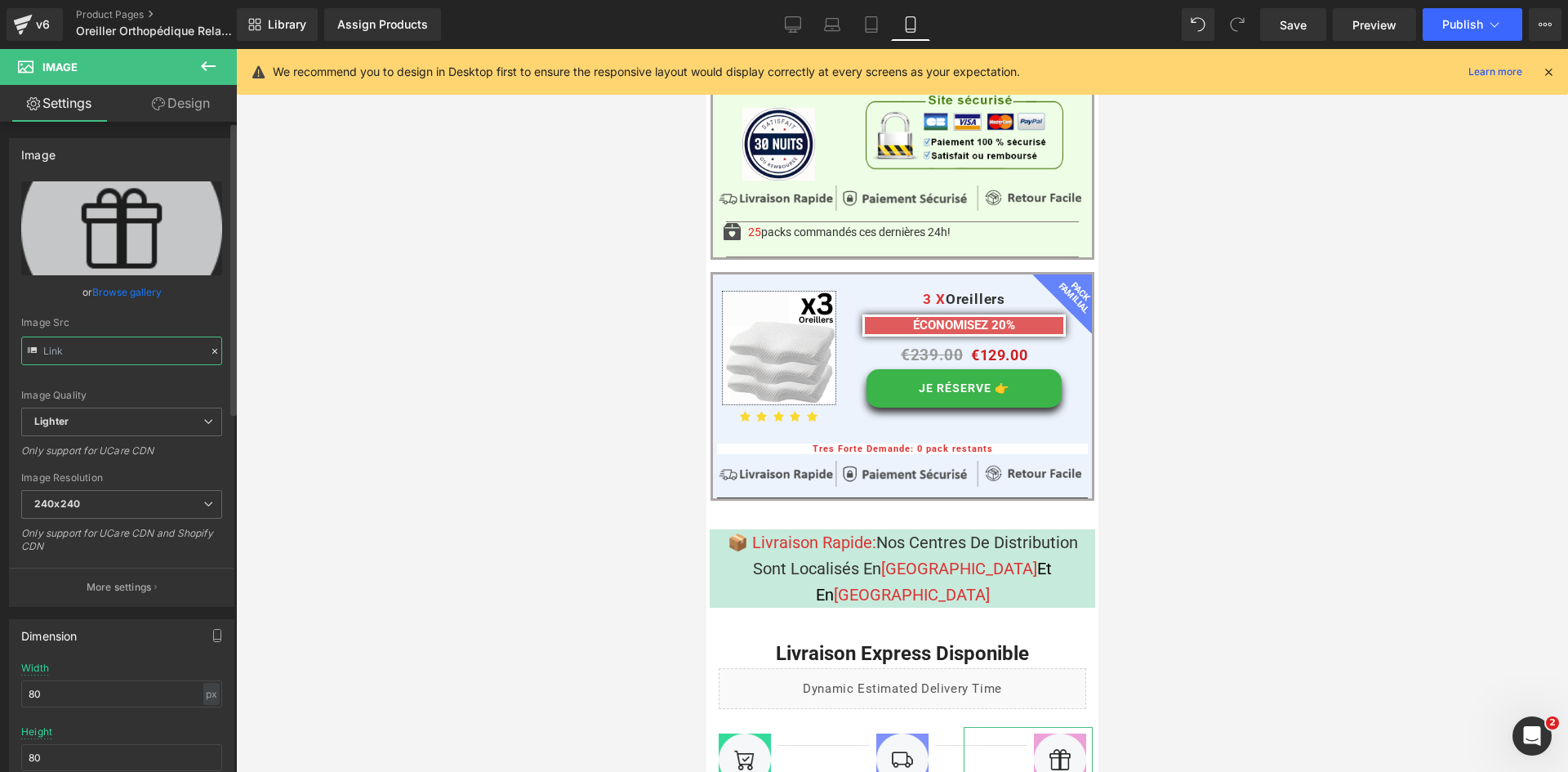
click at [125, 356] on input "text" at bounding box center [122, 350] width 201 height 29
type input "[URL][DOMAIN_NAME]"
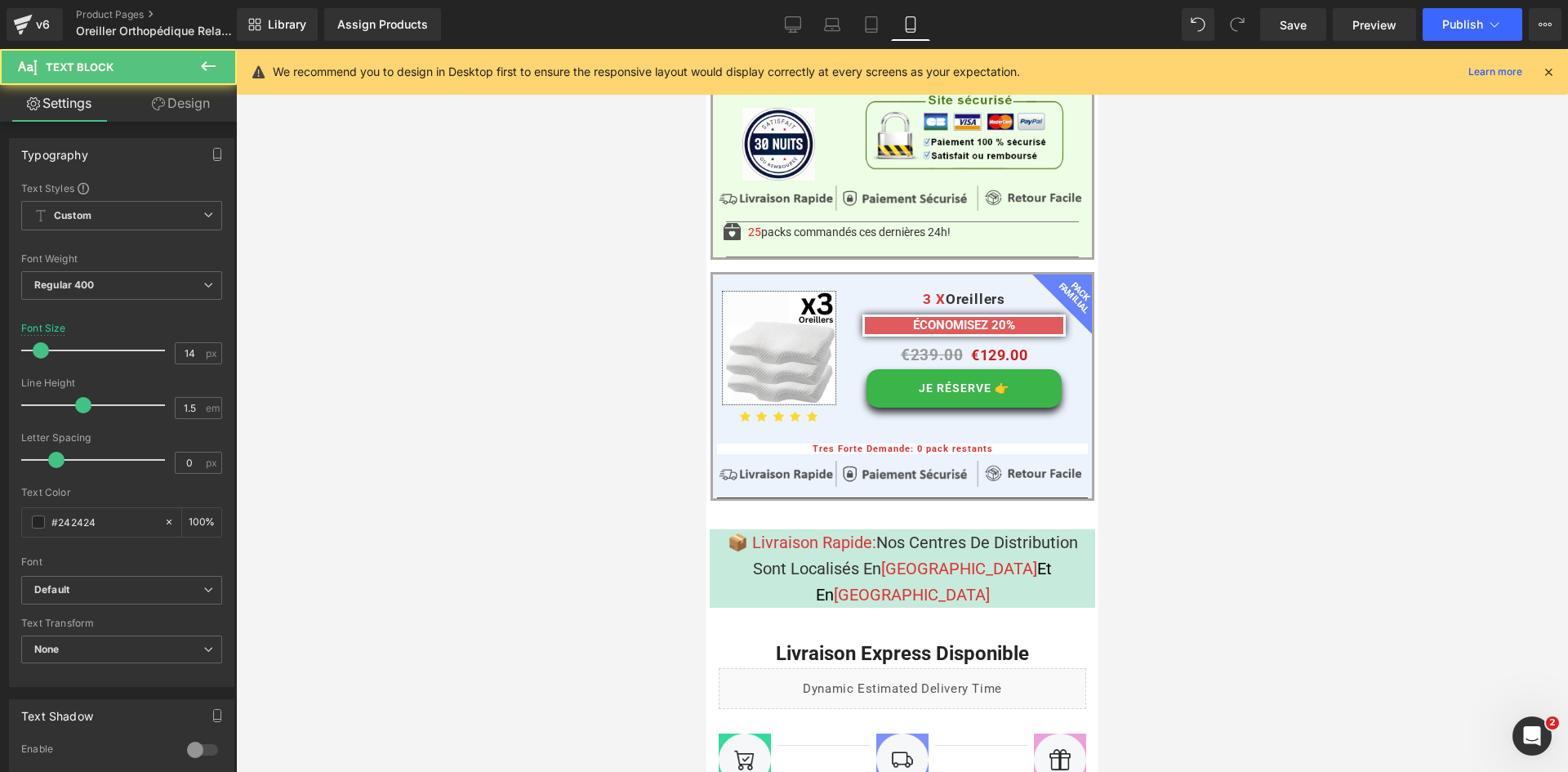
scroll to position [383, 0]
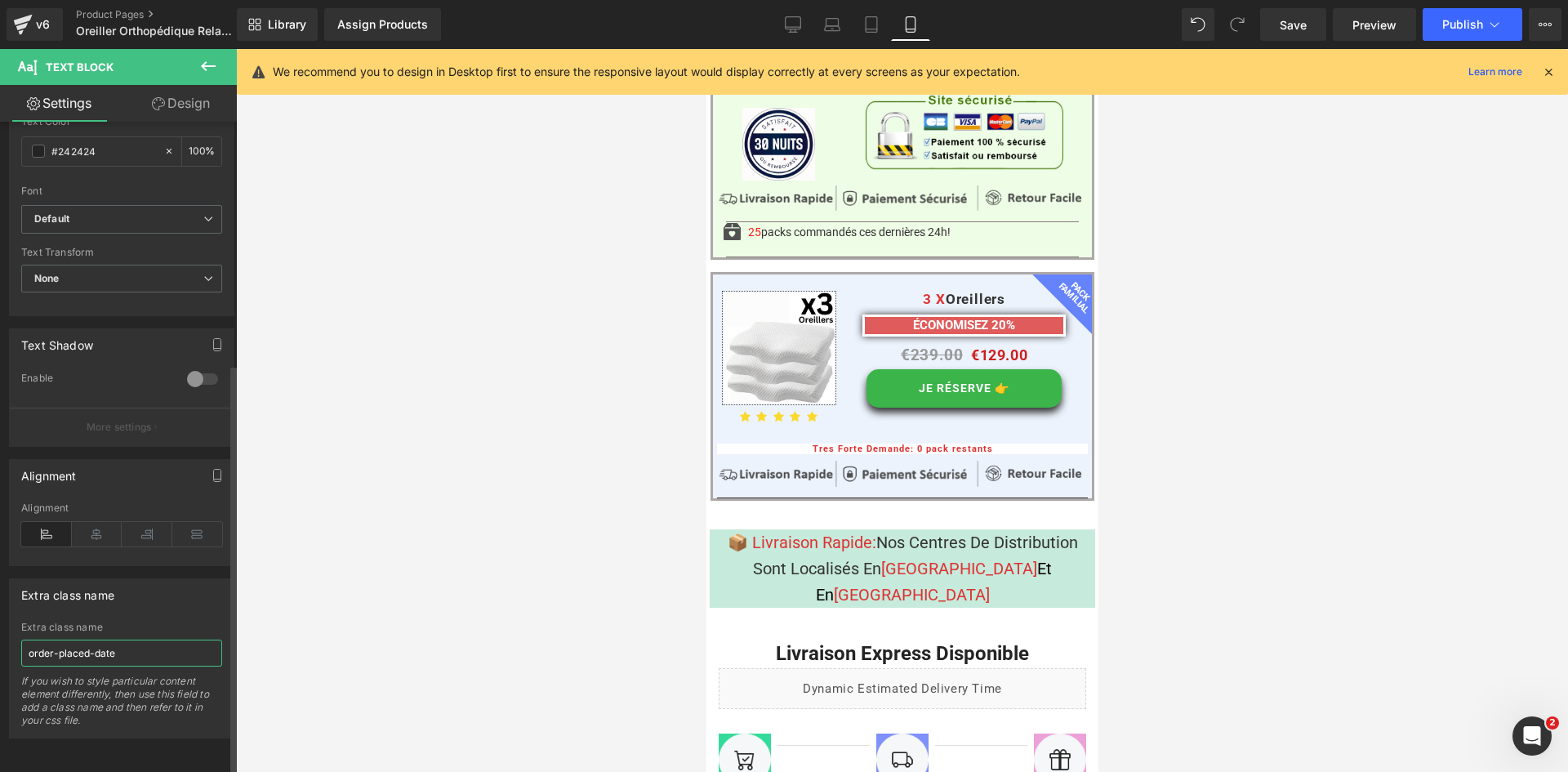
click at [117, 639] on input "order-placed-date" at bounding box center [122, 652] width 201 height 27
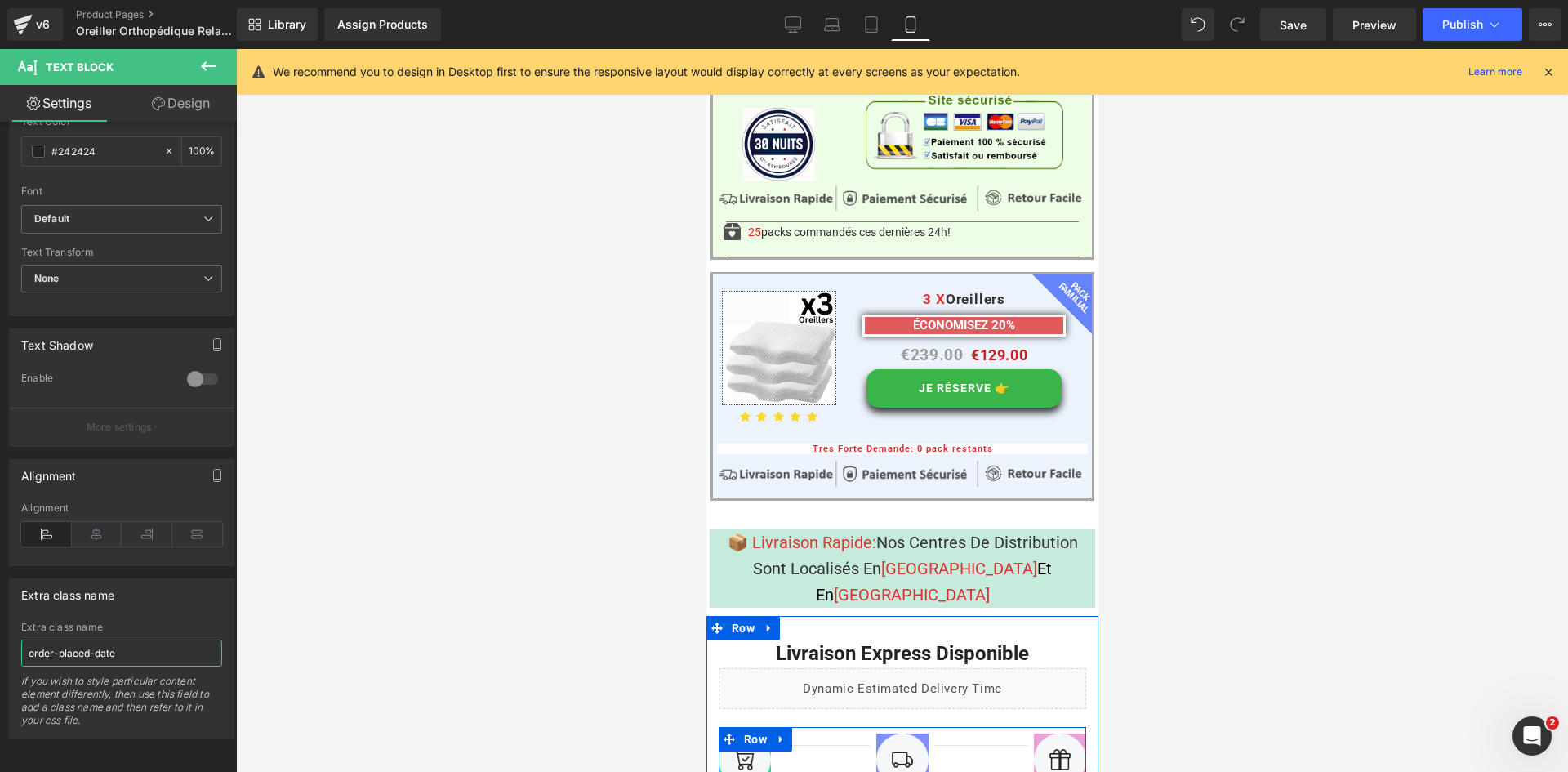
drag, startPoint x: 901, startPoint y: 610, endPoint x: 1224, endPoint y: 694, distance: 333.7
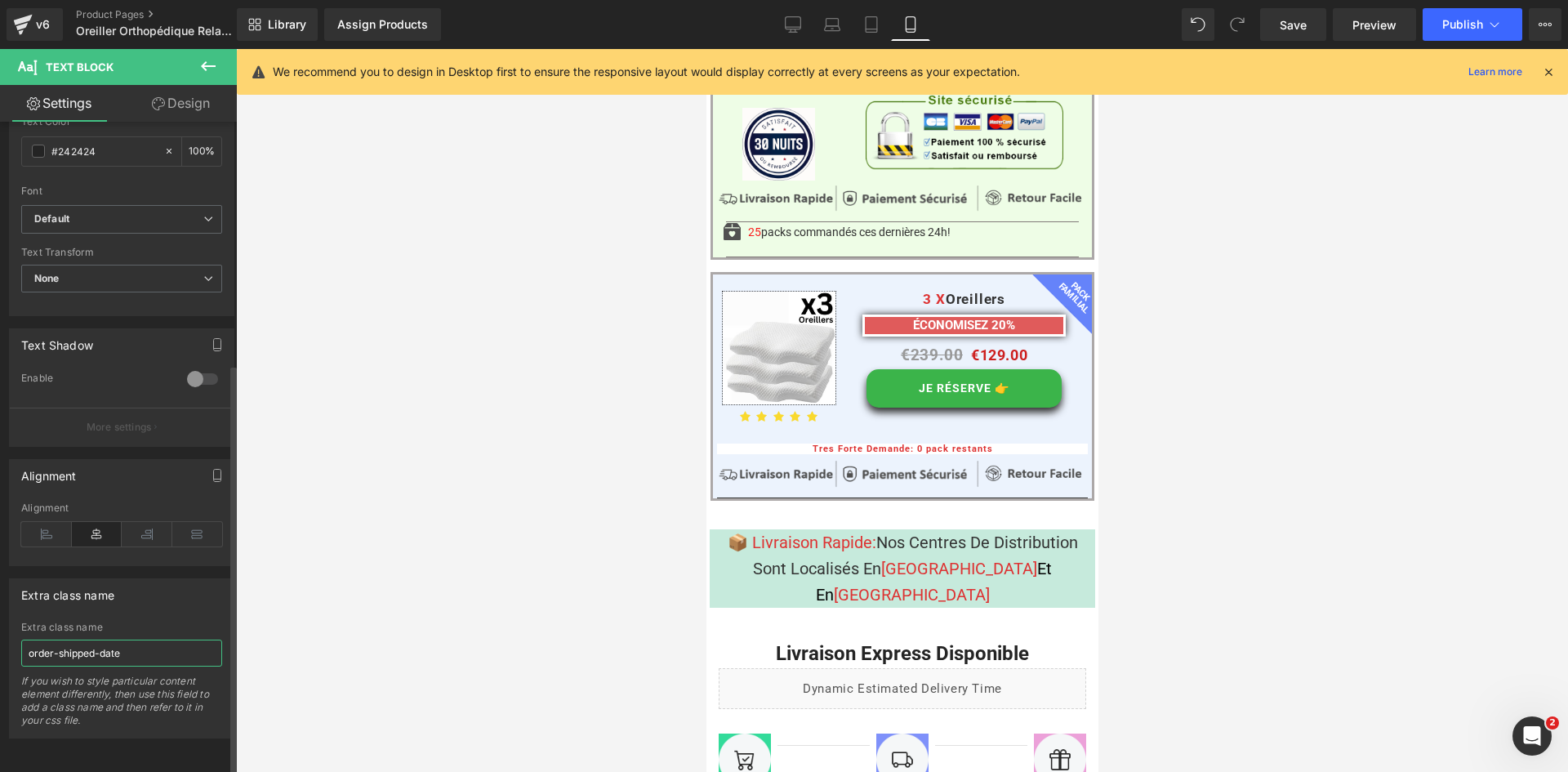
click at [129, 644] on input "order-shipped-date" at bounding box center [122, 652] width 201 height 27
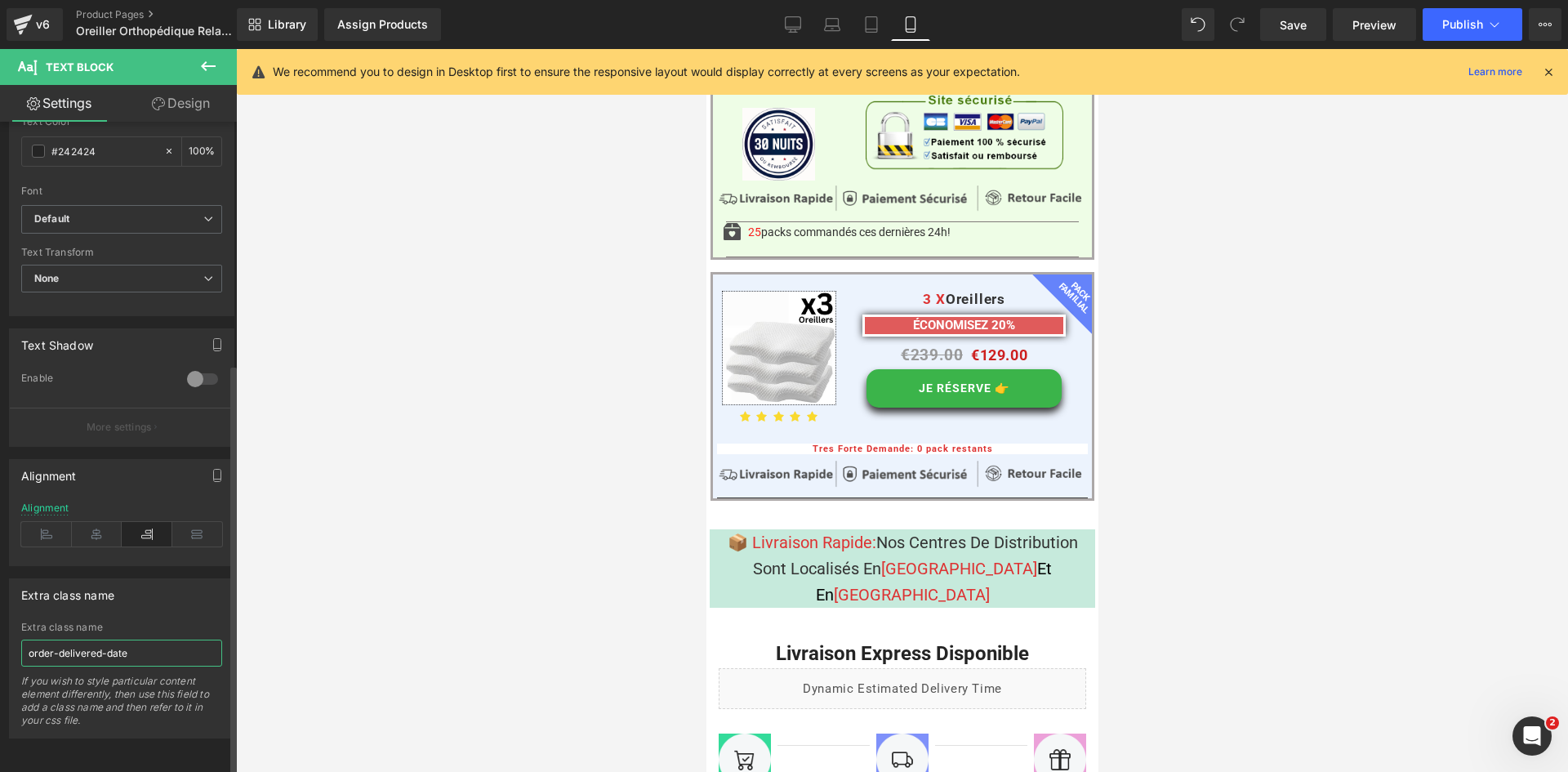
click at [105, 639] on input "order-delivered-date" at bounding box center [122, 652] width 201 height 27
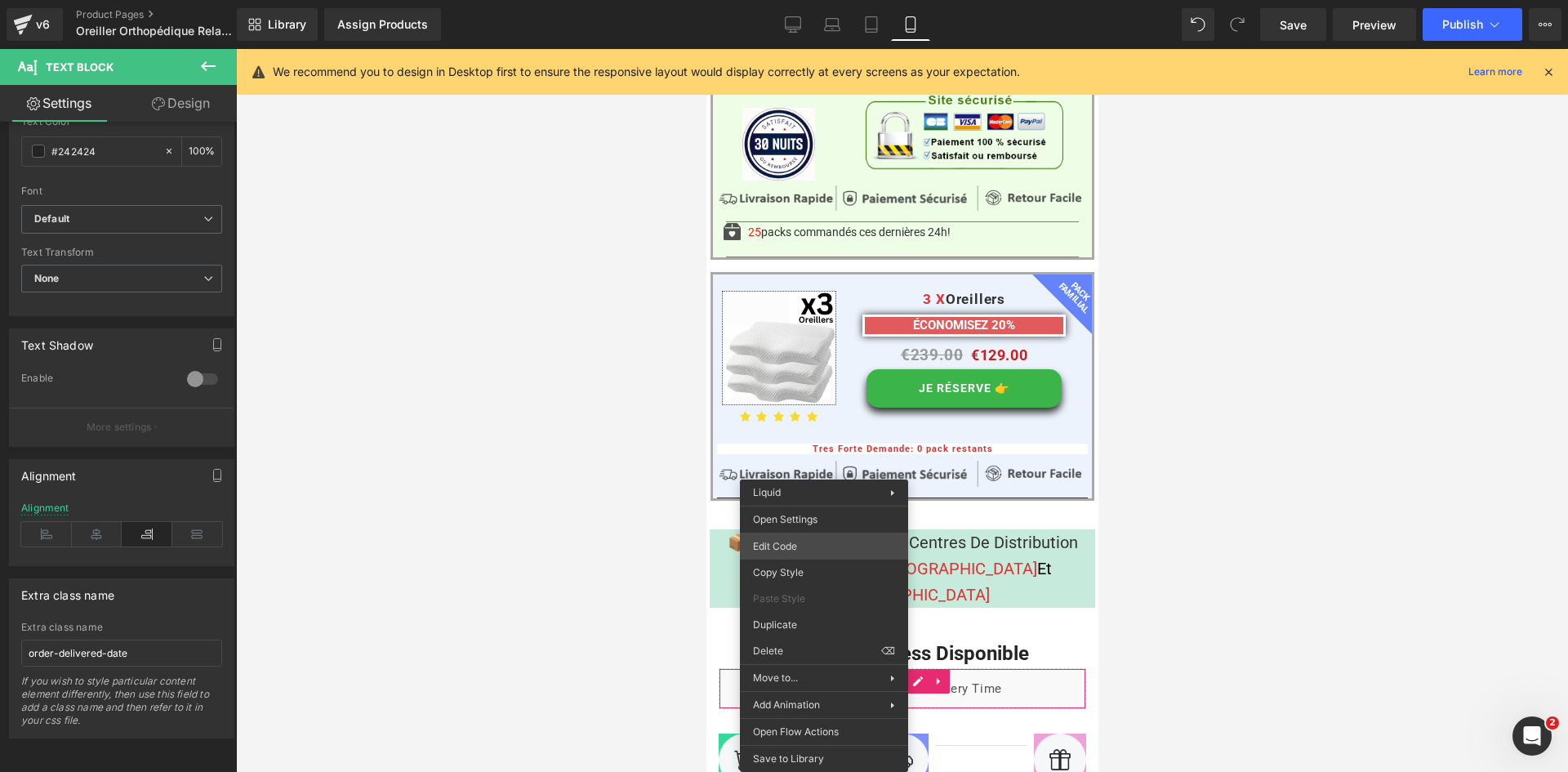
click at [812, 0] on div "Text Block You are previewing how the will restyle your page. You can not edit …" at bounding box center [784, 0] width 1568 height 0
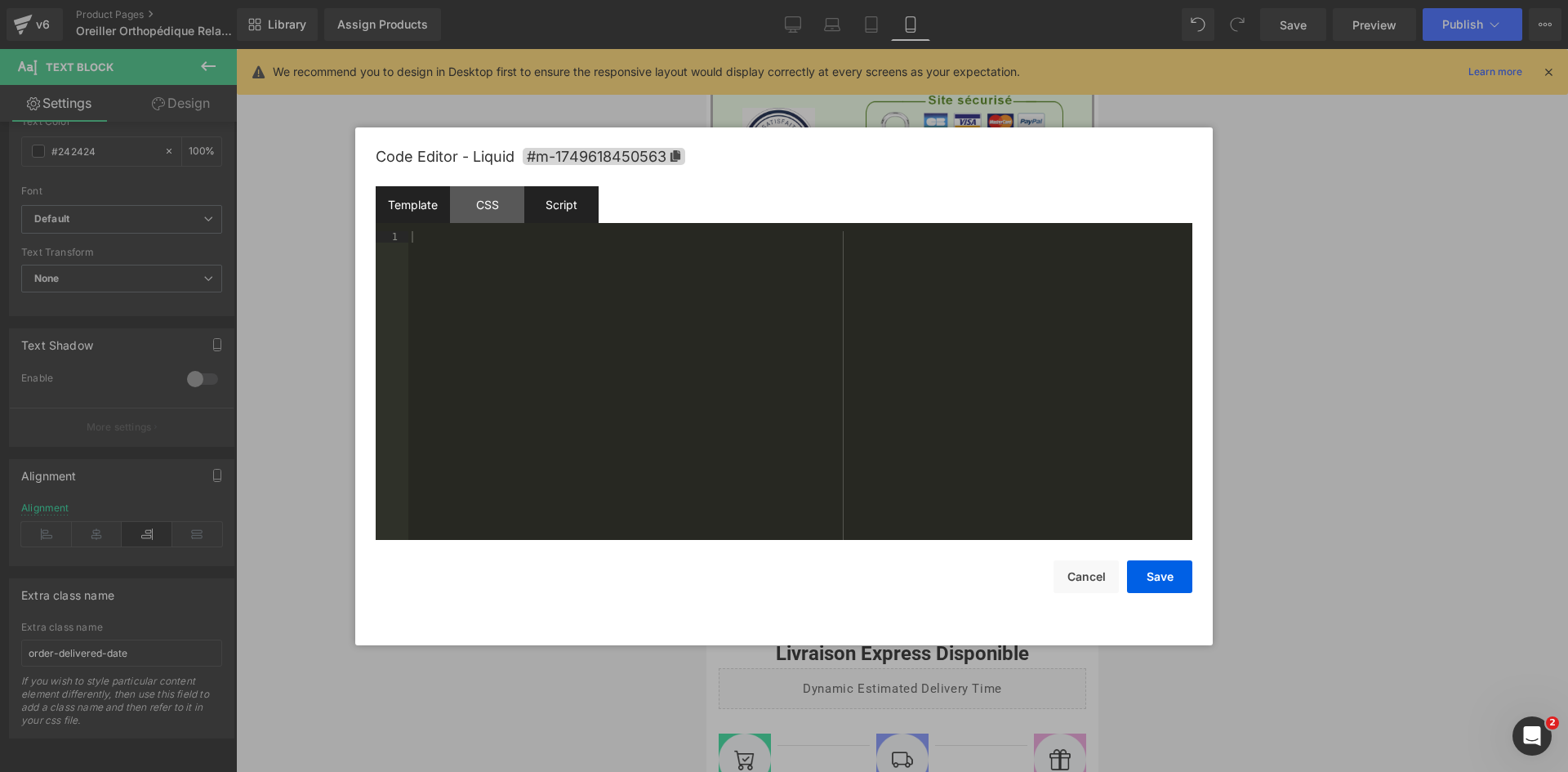
click at [562, 202] on div "Script" at bounding box center [561, 204] width 74 height 36
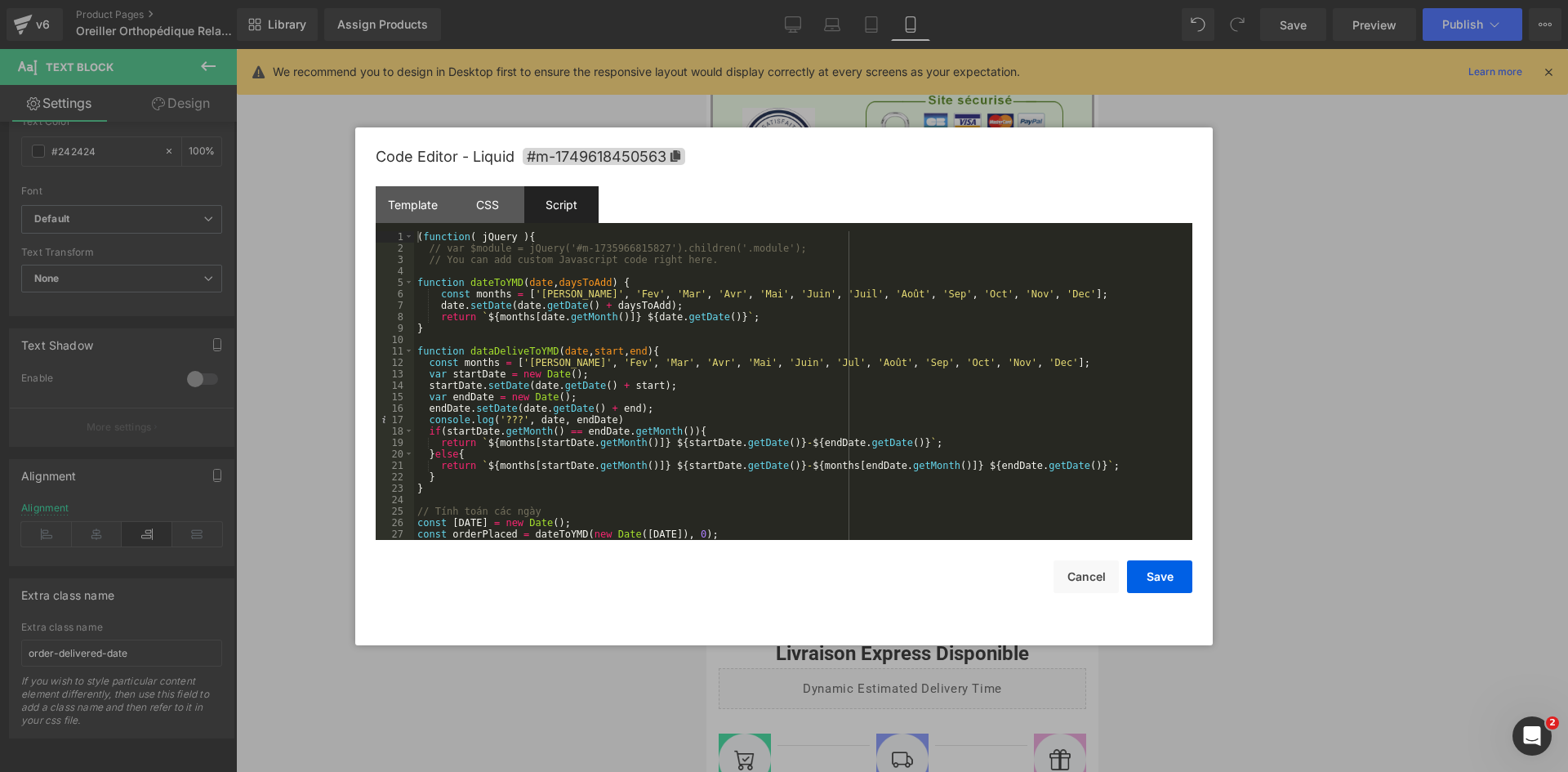
scroll to position [103, 0]
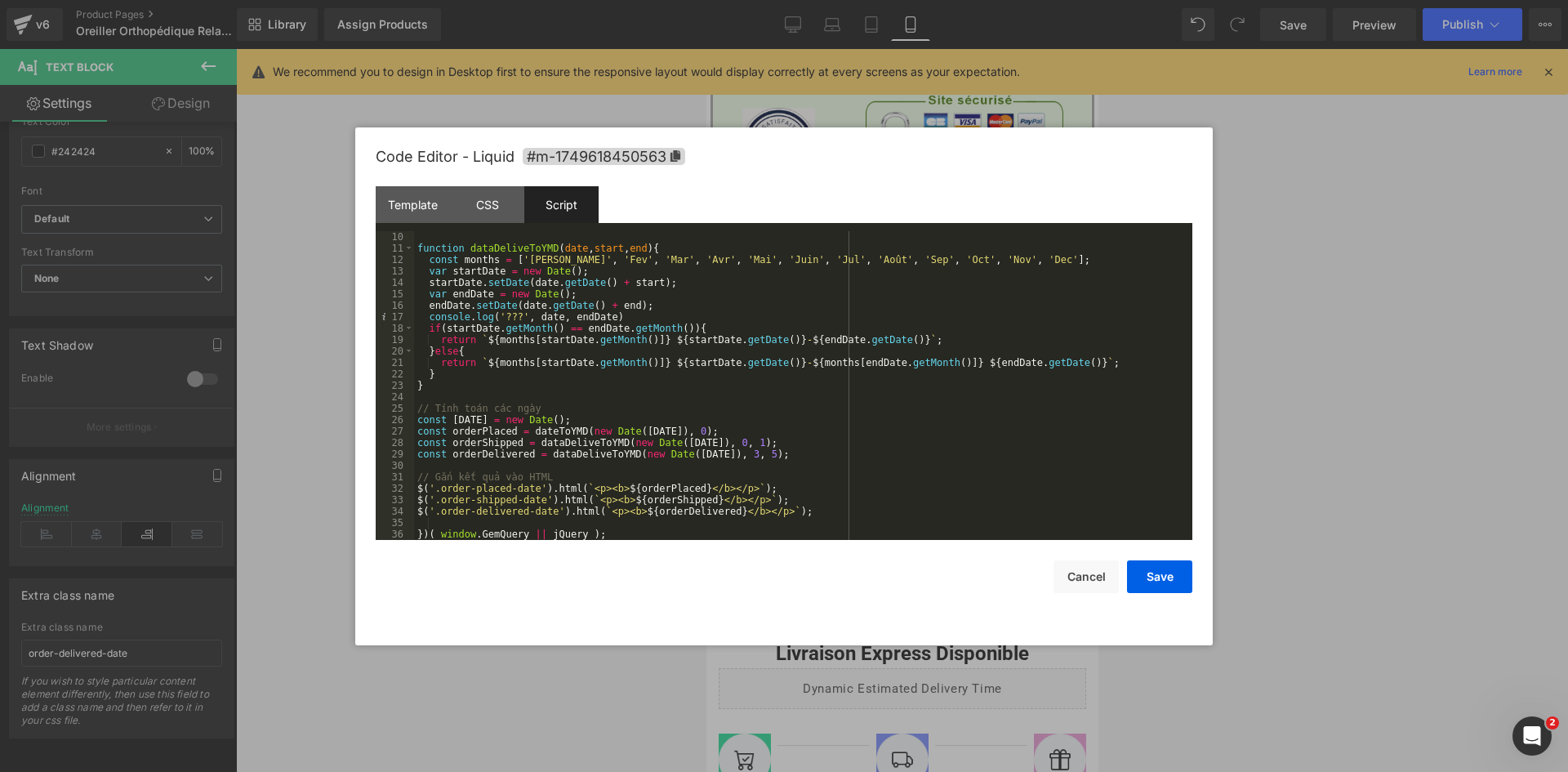
click at [490, 677] on div at bounding box center [784, 386] width 1568 height 772
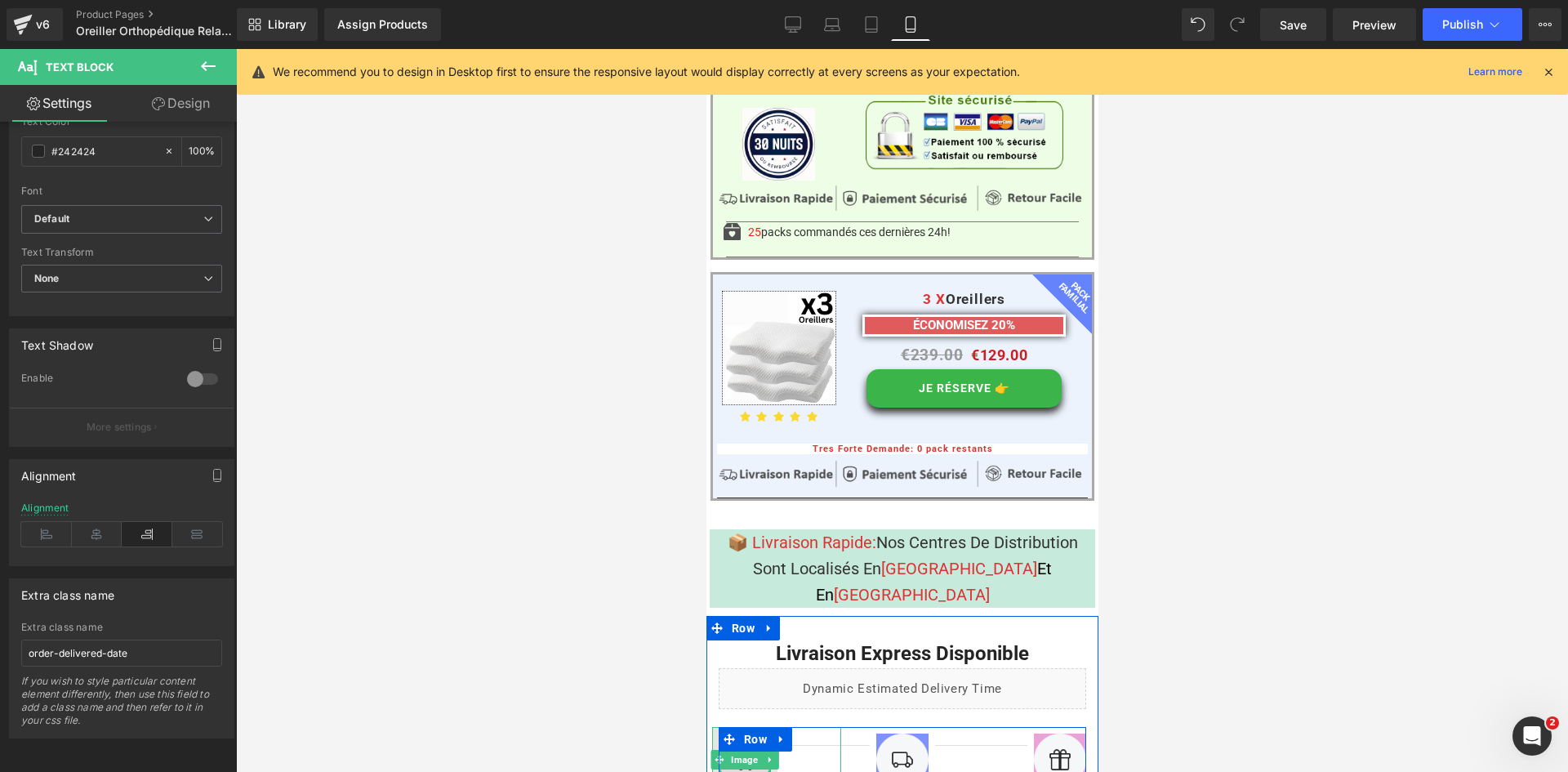
click at [761, 727] on img at bounding box center [744, 760] width 66 height 66
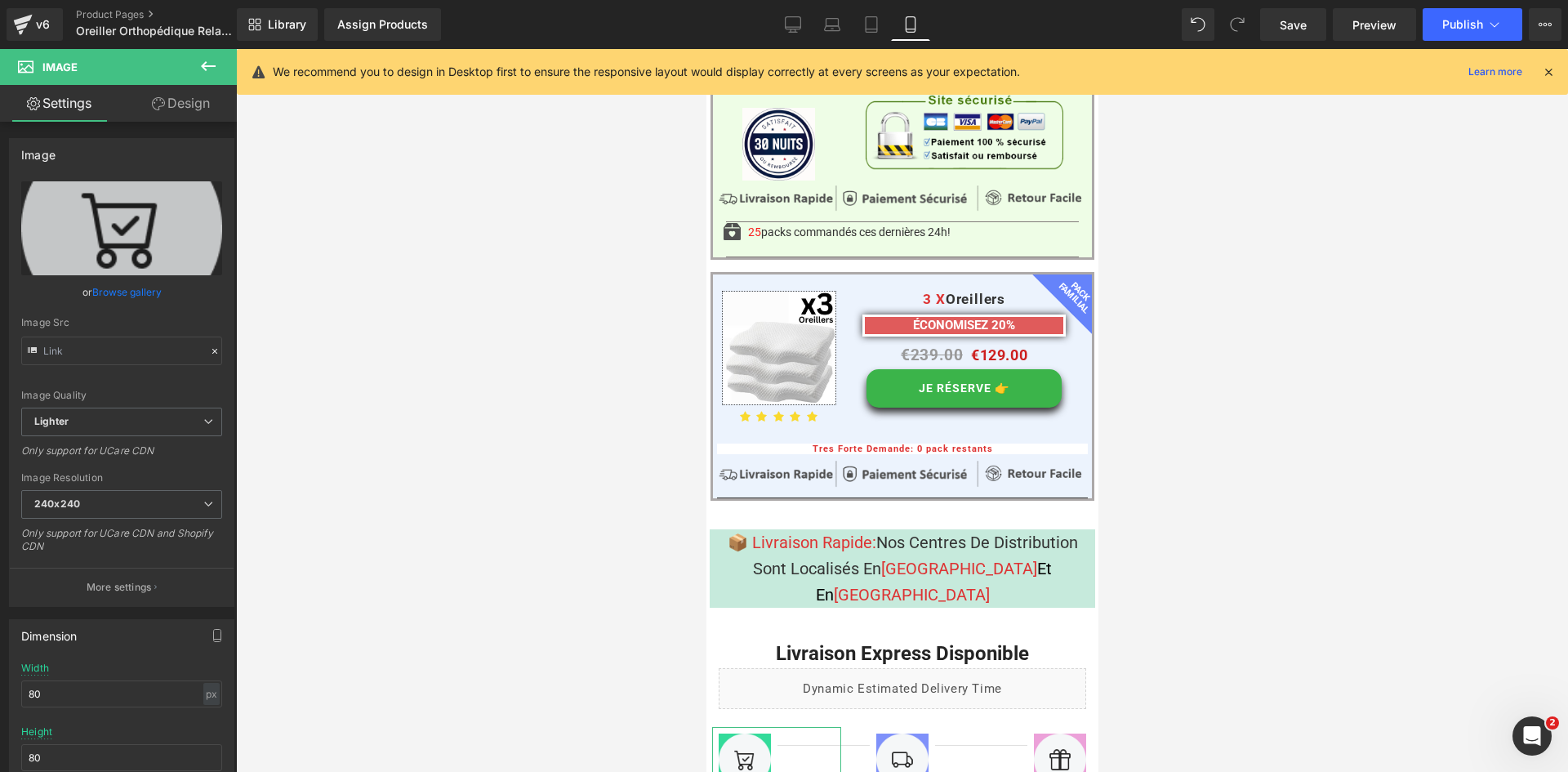
click at [168, 95] on link "Design" at bounding box center [181, 103] width 119 height 36
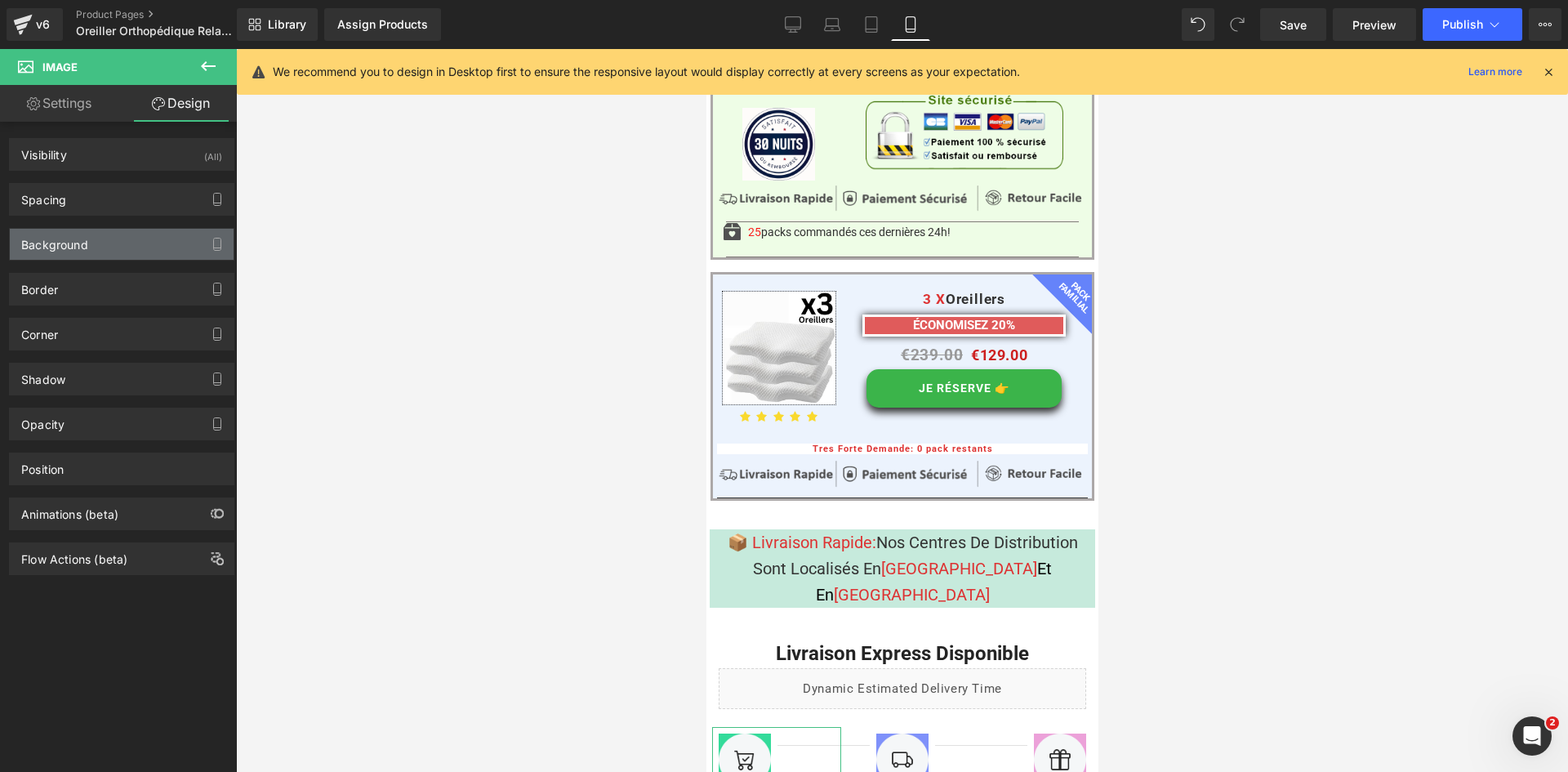
click at [117, 250] on div "Background" at bounding box center [121, 243] width 224 height 31
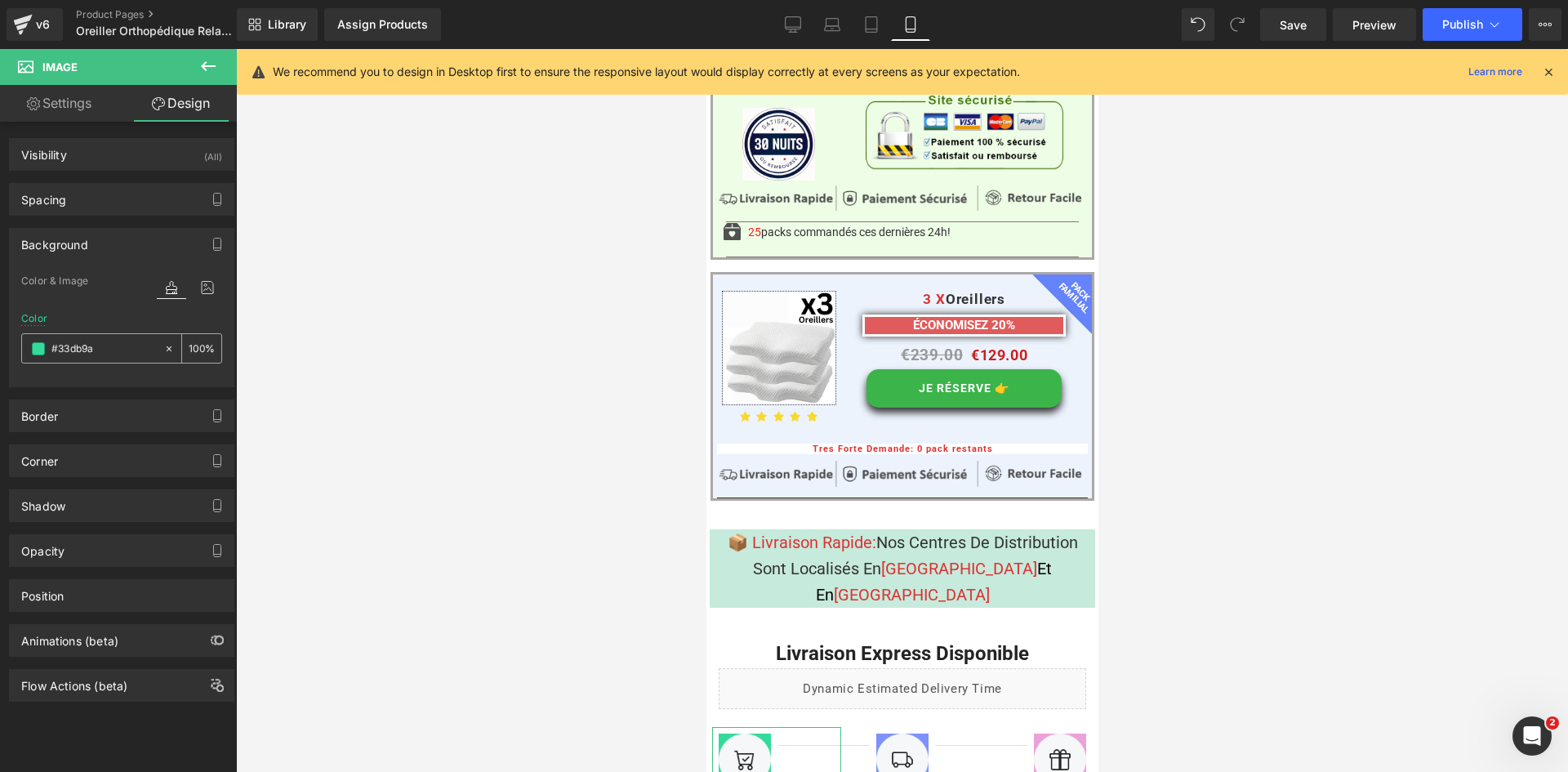
click at [106, 350] on input "text" at bounding box center [104, 348] width 105 height 18
type input "#33db9a"
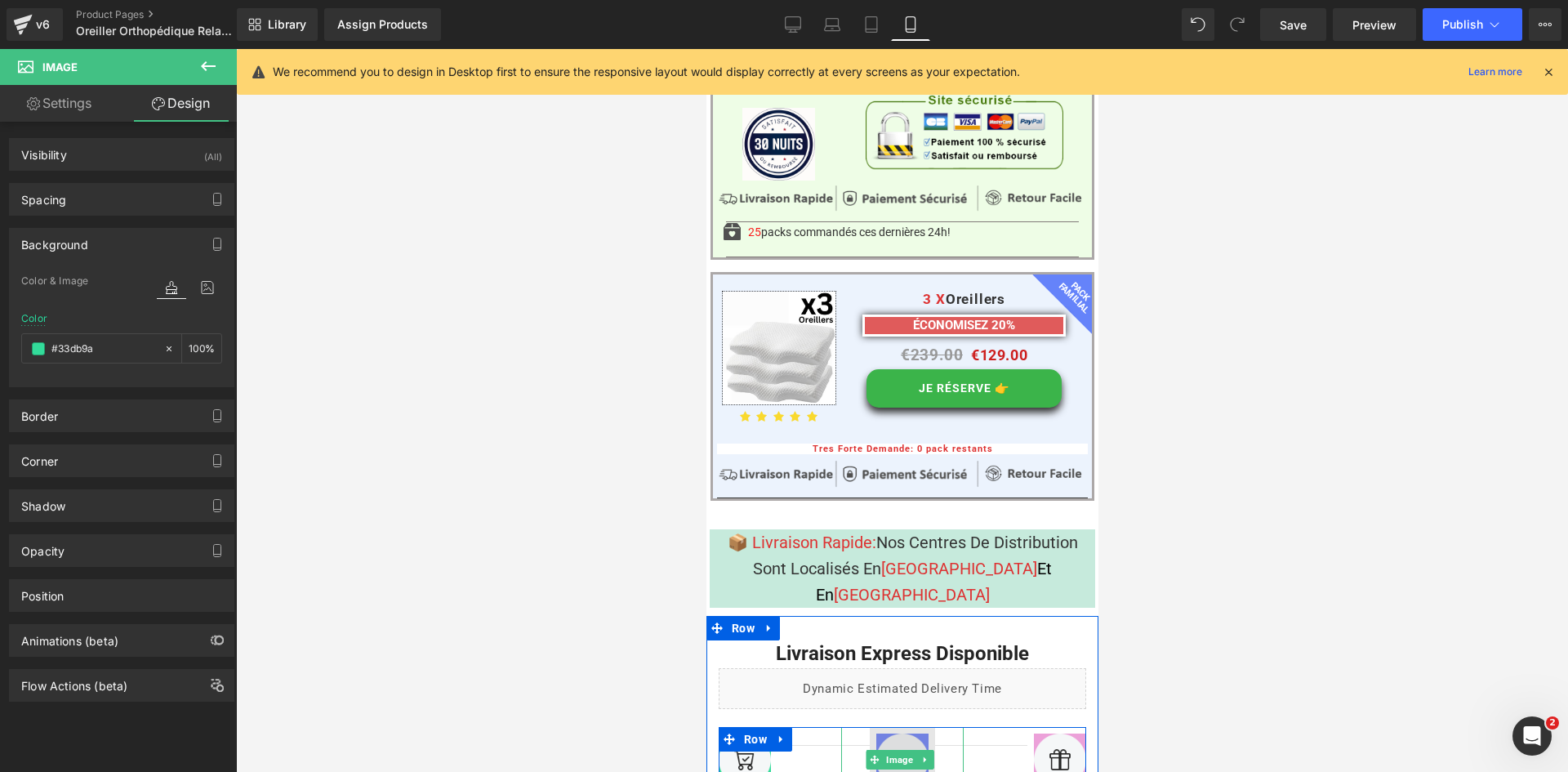
click at [901, 727] on img at bounding box center [901, 760] width 66 height 66
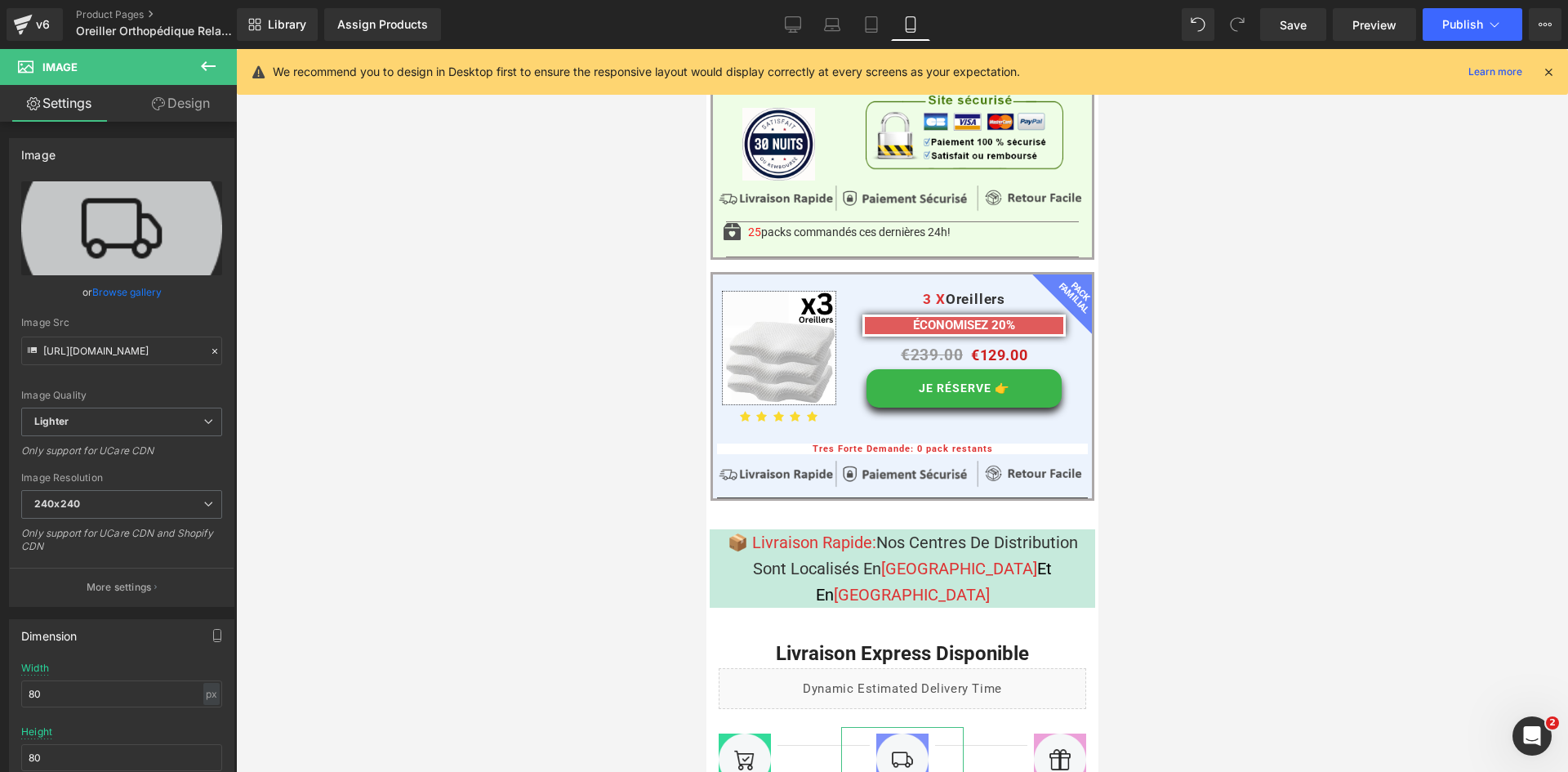
click at [183, 100] on link "Design" at bounding box center [181, 103] width 119 height 36
click at [0, 0] on div "Background" at bounding box center [0, 0] width 0 height 0
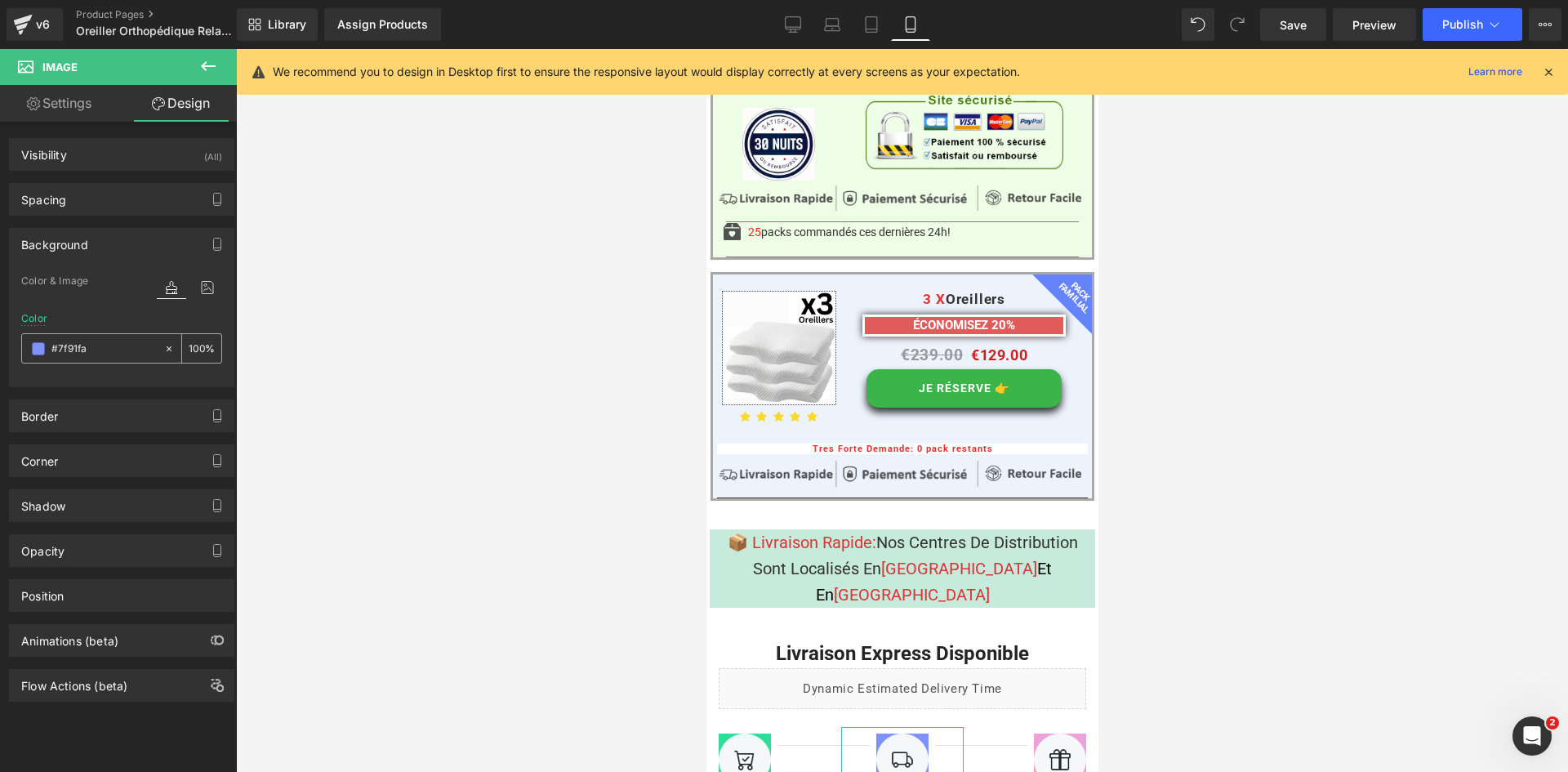
type input "#7f91fa"
click at [112, 351] on input "#7f91fa" at bounding box center [104, 348] width 105 height 18
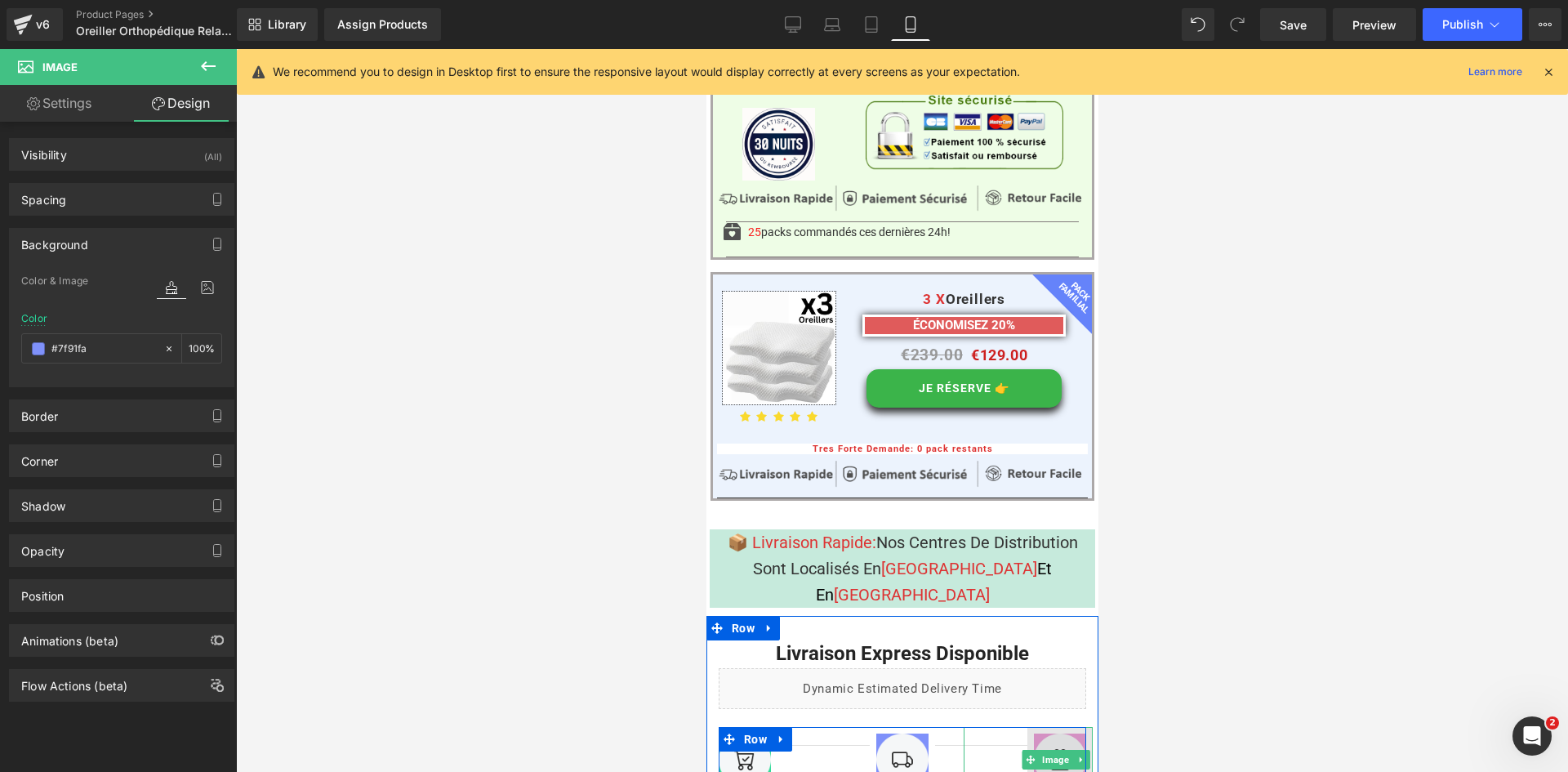
click at [1050, 727] on img at bounding box center [1060, 760] width 66 height 66
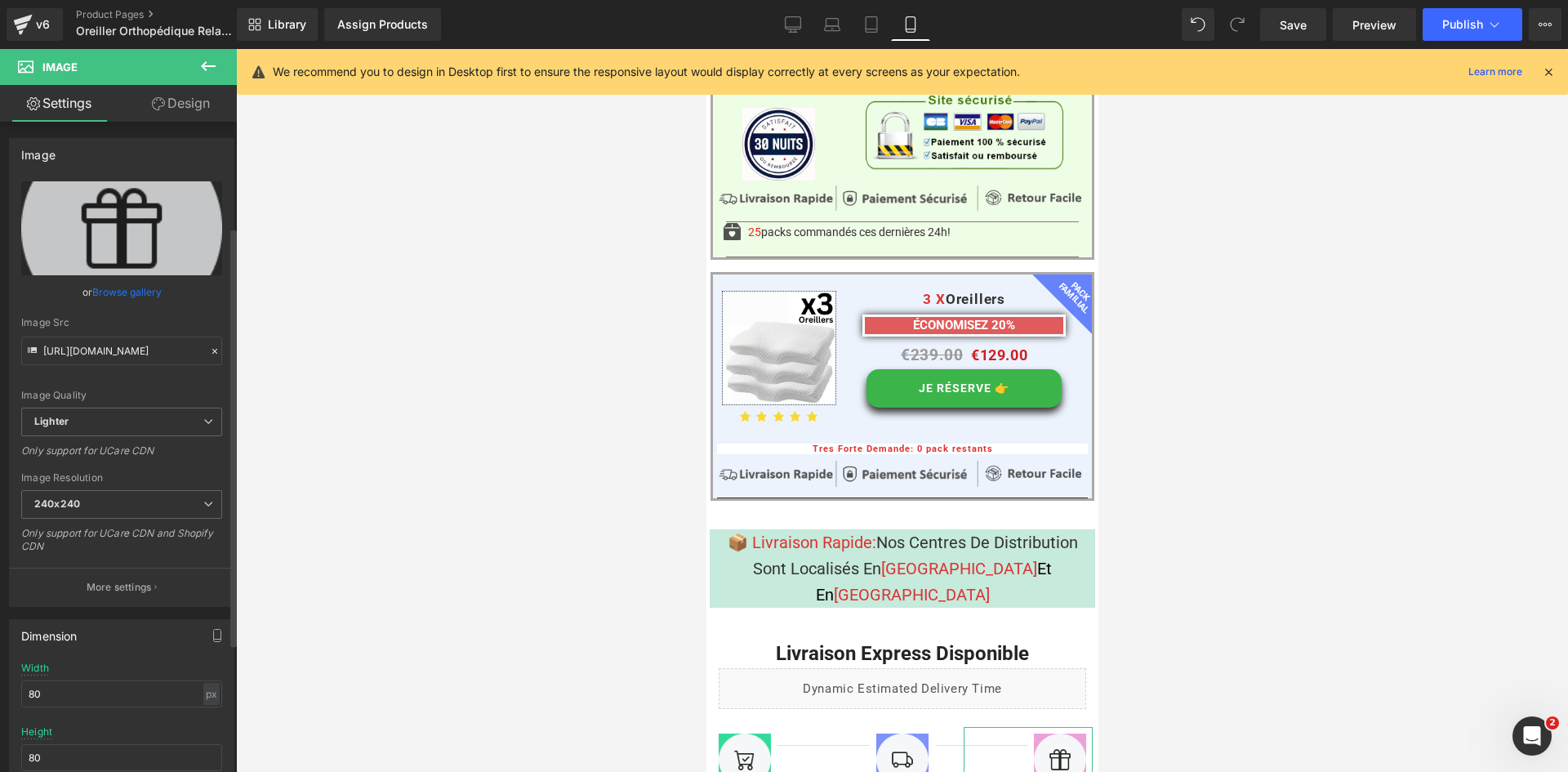
scroll to position [327, 0]
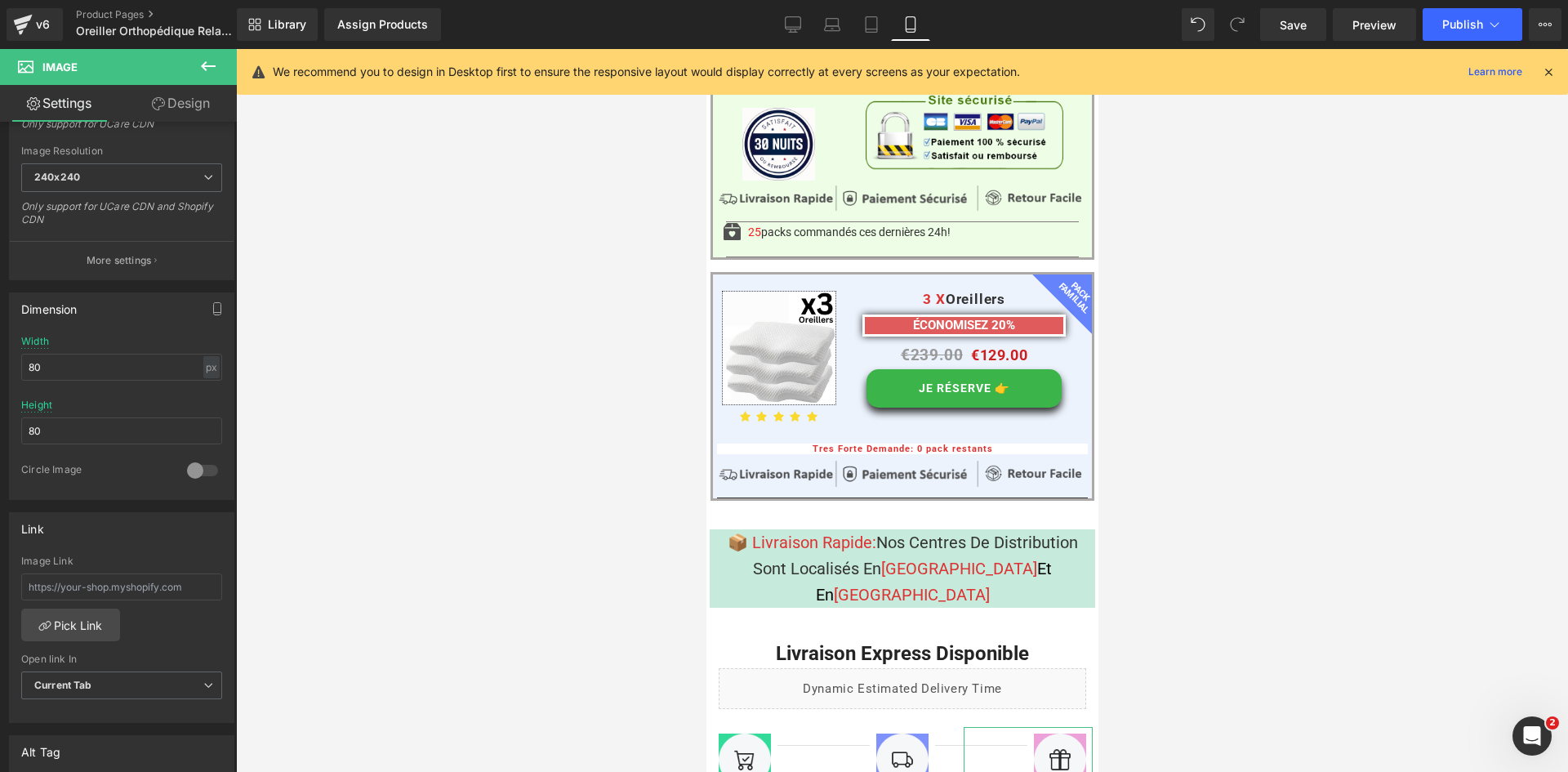
click at [169, 101] on link "Design" at bounding box center [181, 103] width 119 height 36
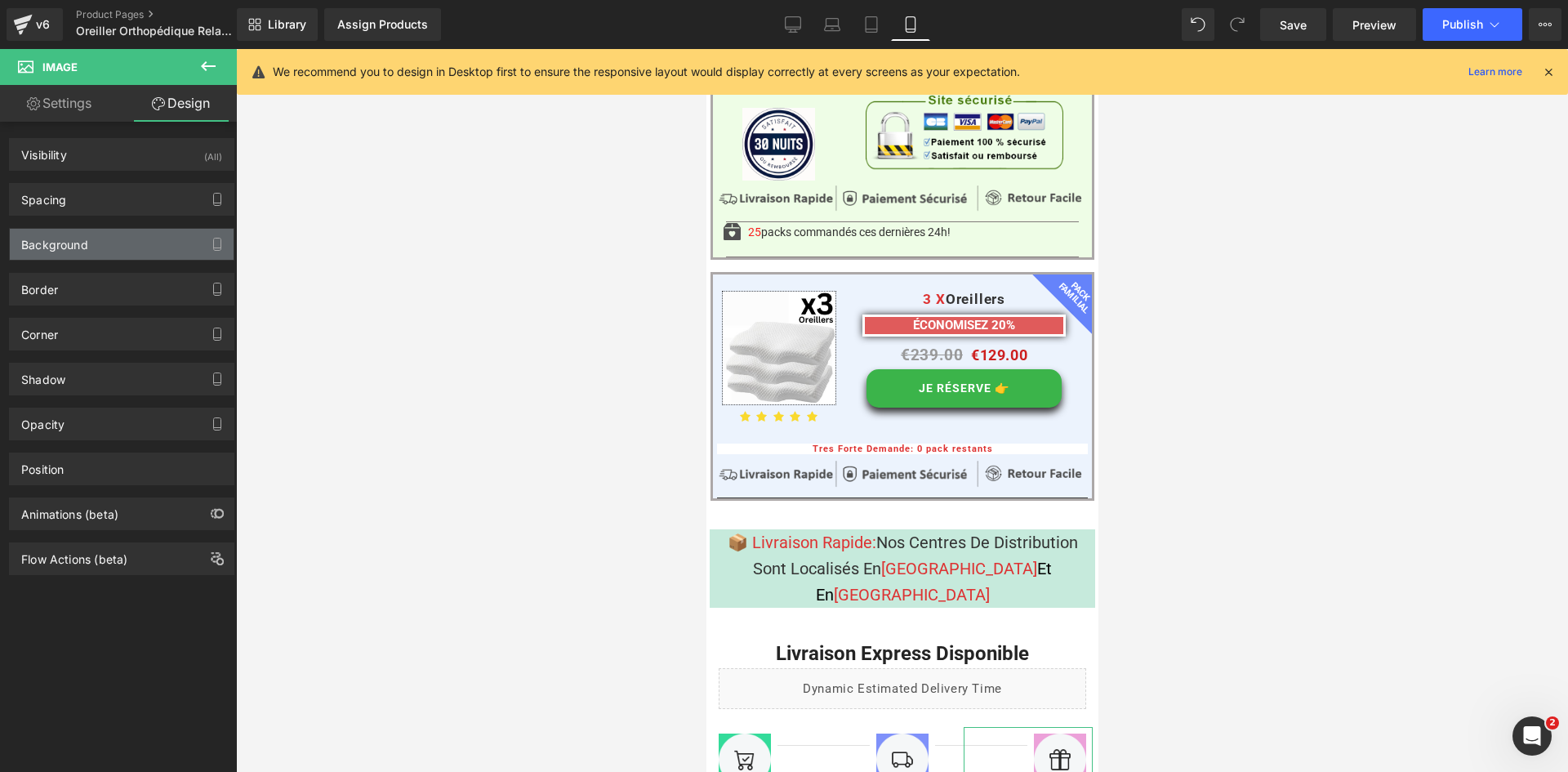
click at [128, 244] on div "Background" at bounding box center [121, 243] width 224 height 31
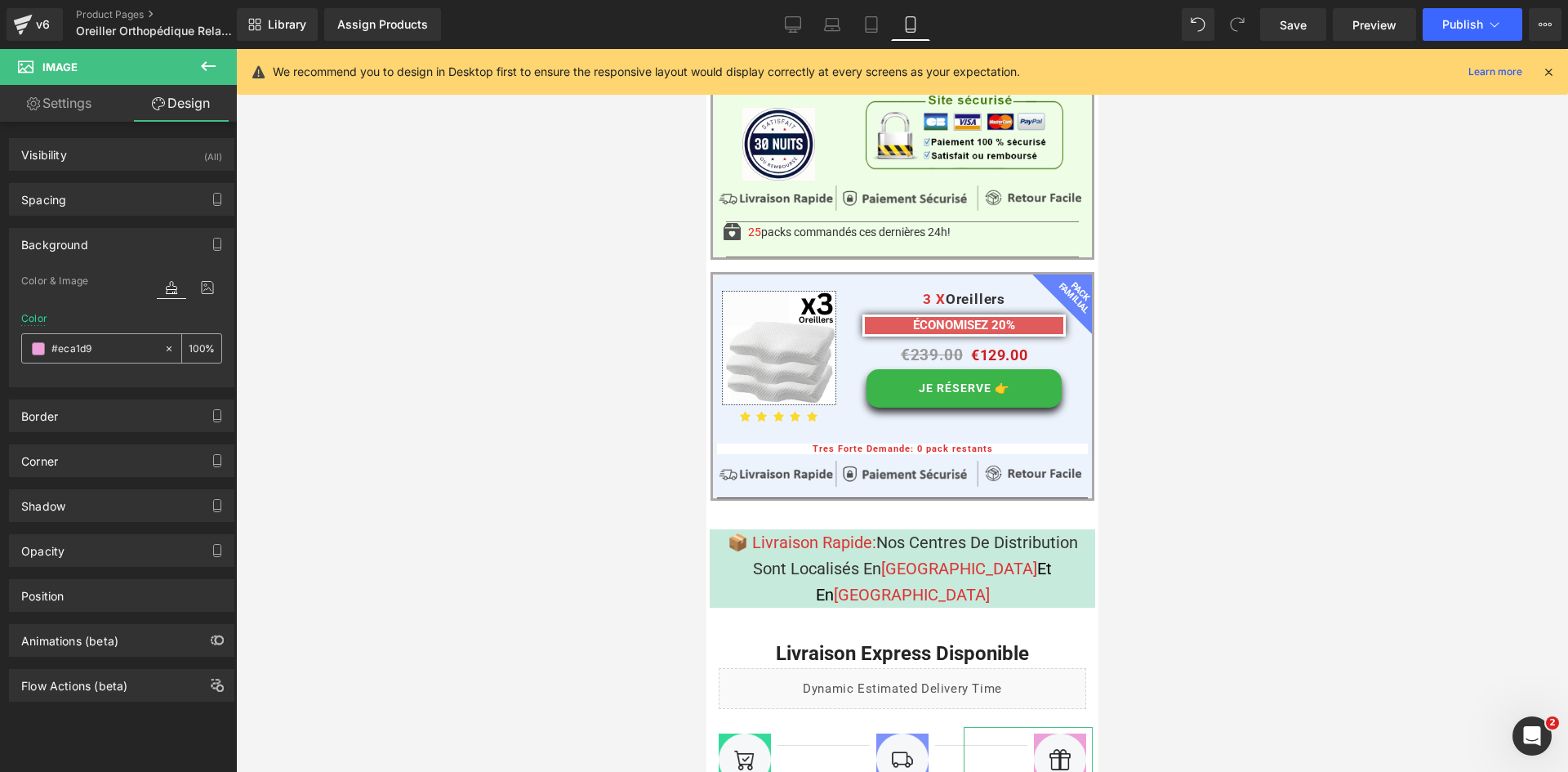
click at [104, 352] on input "text" at bounding box center [104, 348] width 105 height 18
type input "#eca1d9"
